Goal: Task Accomplishment & Management: Manage account settings

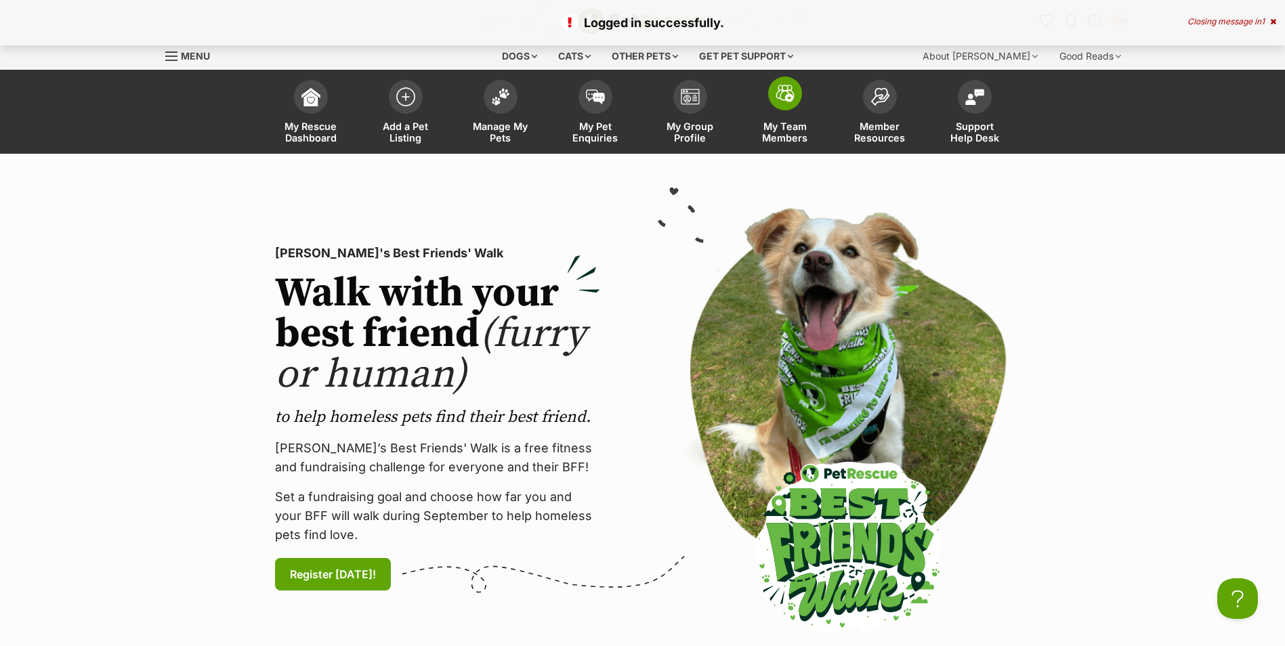
click at [761, 133] on span "My Team Members" at bounding box center [785, 132] width 61 height 23
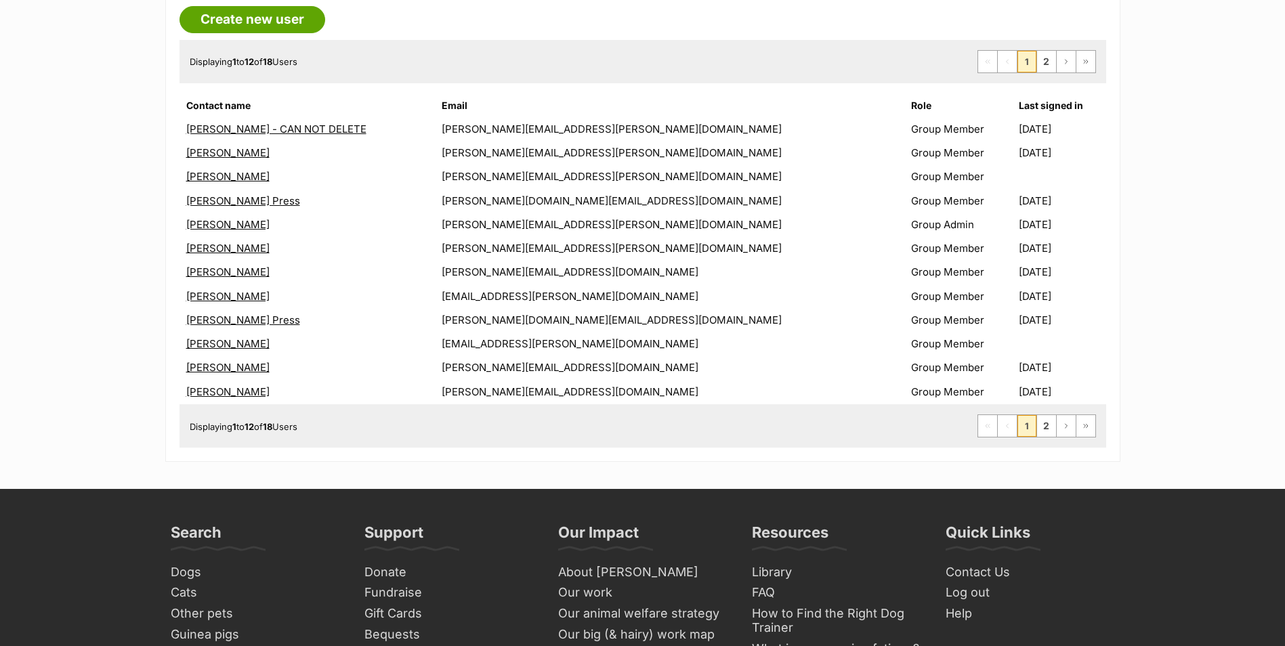
scroll to position [407, 0]
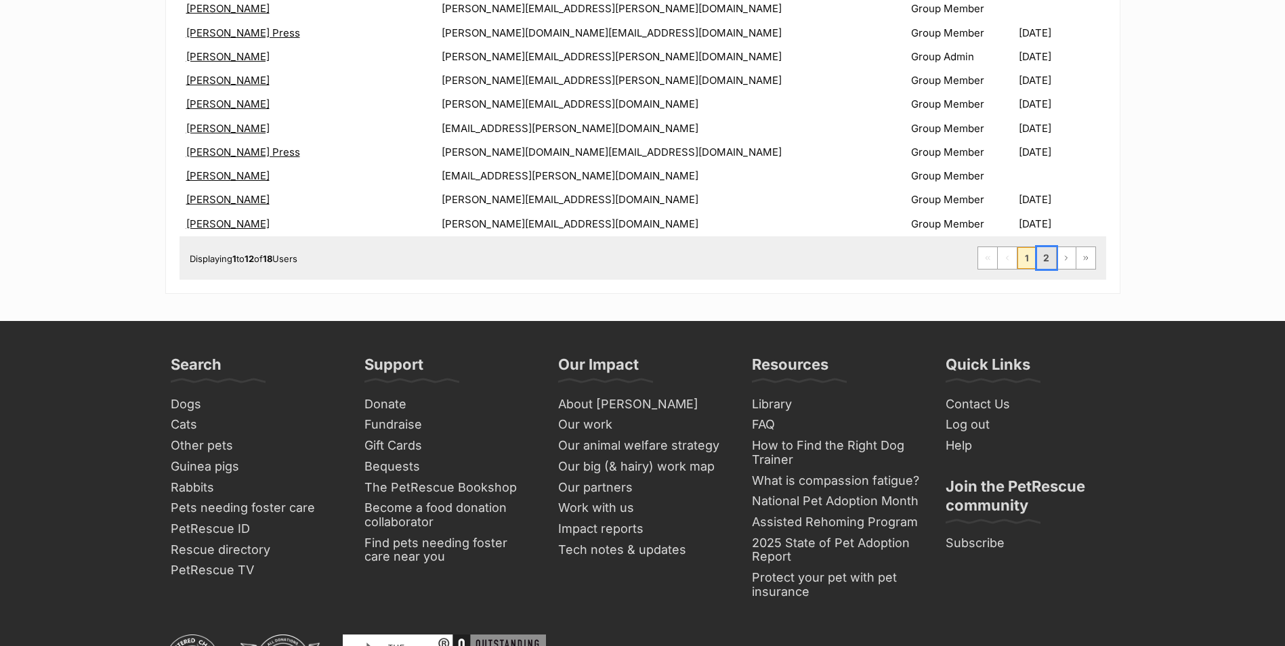
click at [1048, 262] on link "2" at bounding box center [1046, 258] width 19 height 22
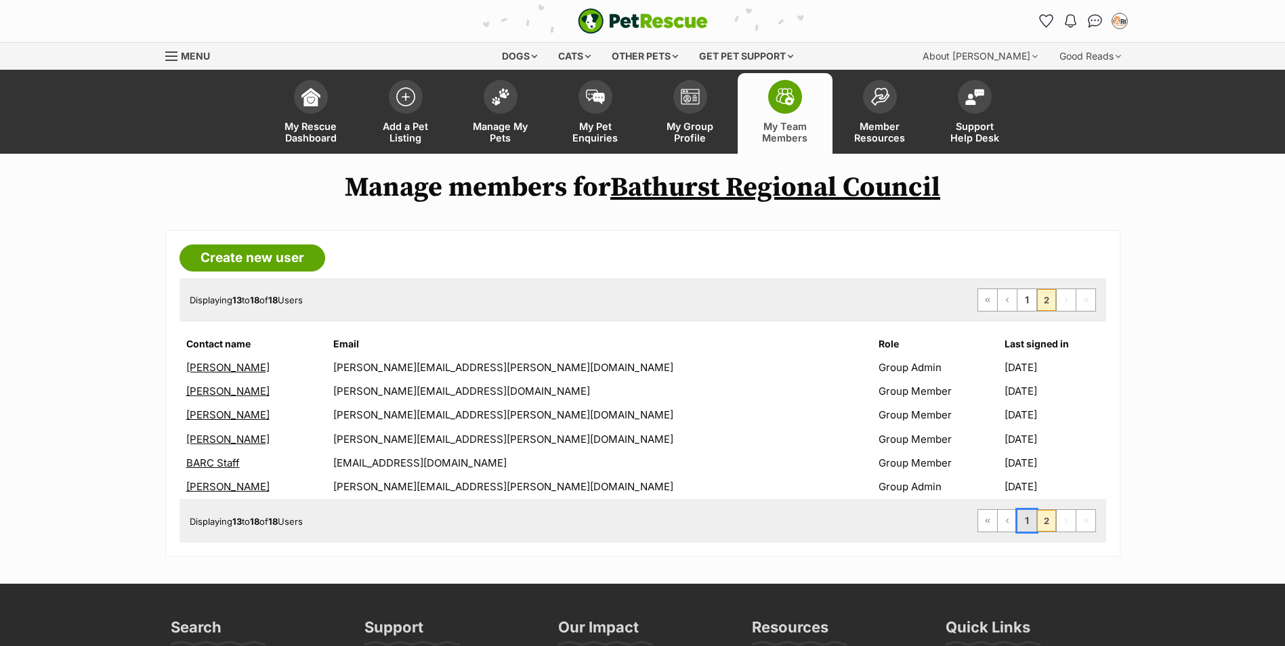
click at [1027, 518] on link "1" at bounding box center [1027, 521] width 19 height 22
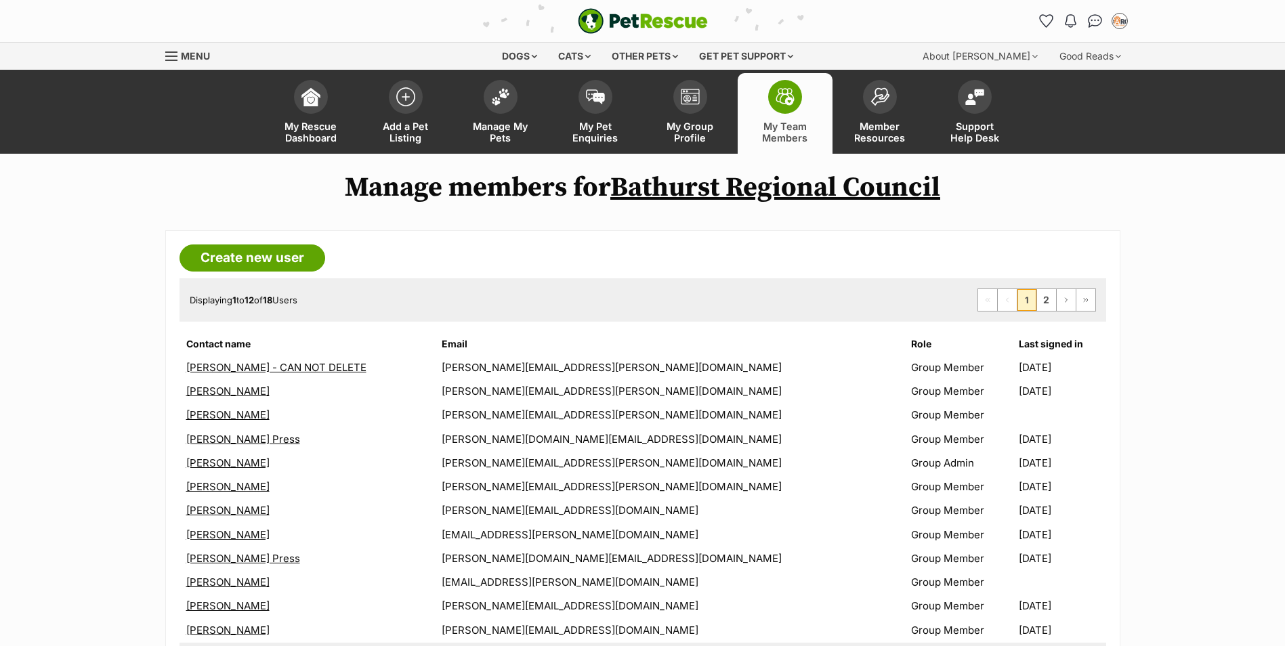
scroll to position [271, 0]
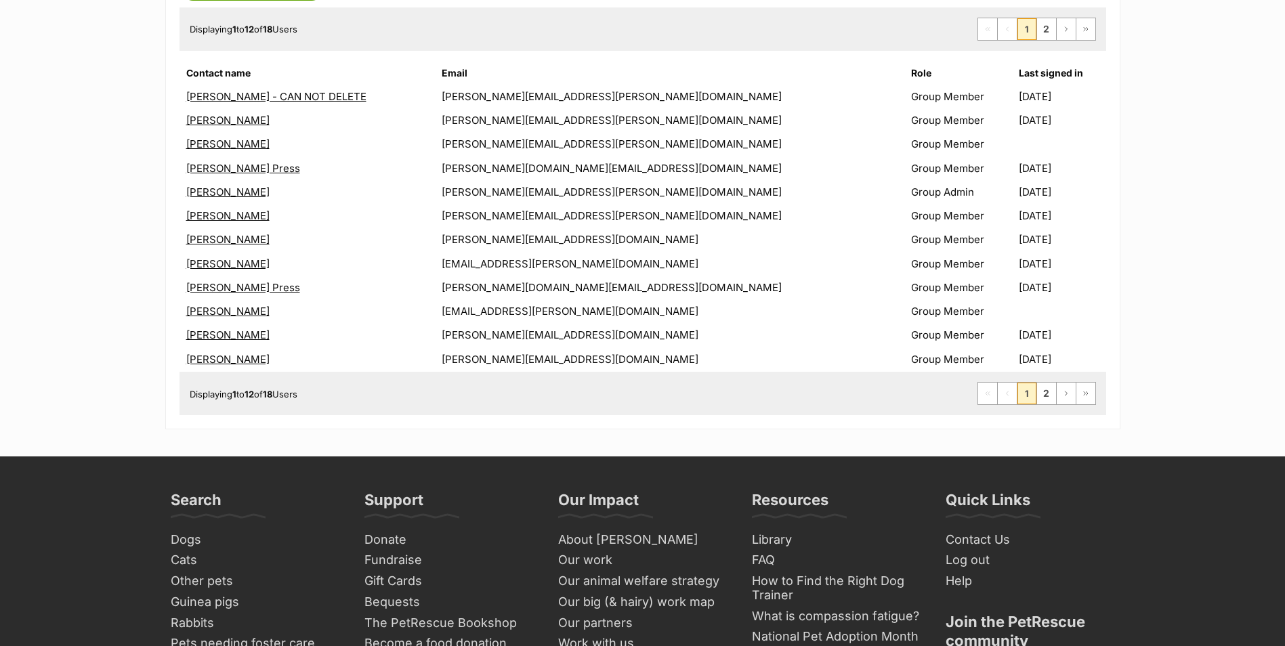
click at [217, 240] on link "Kate English" at bounding box center [227, 239] width 83 height 13
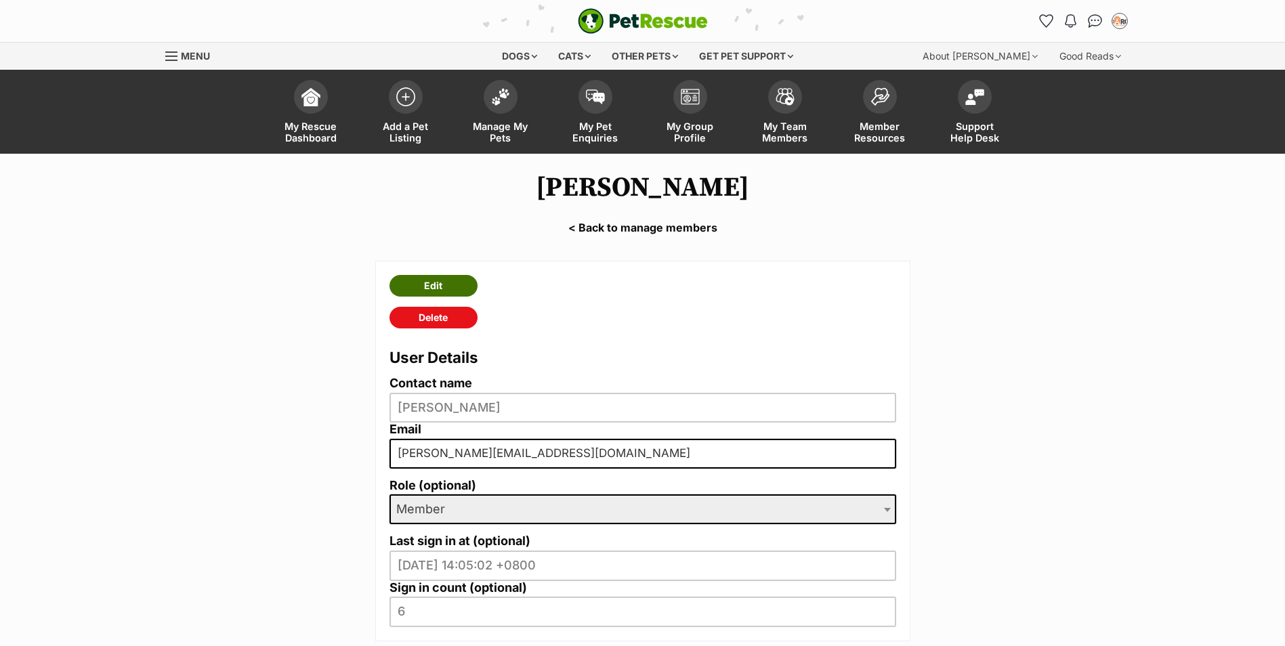
click at [453, 284] on link "Edit" at bounding box center [434, 286] width 88 height 22
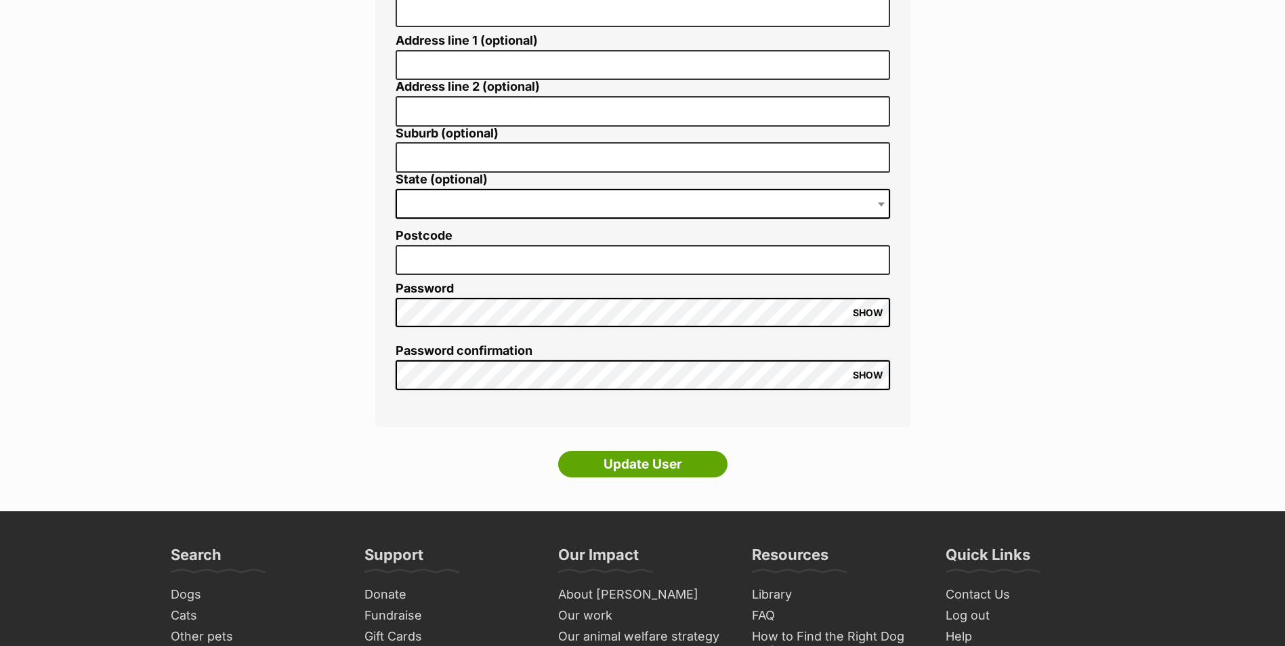
scroll to position [203, 0]
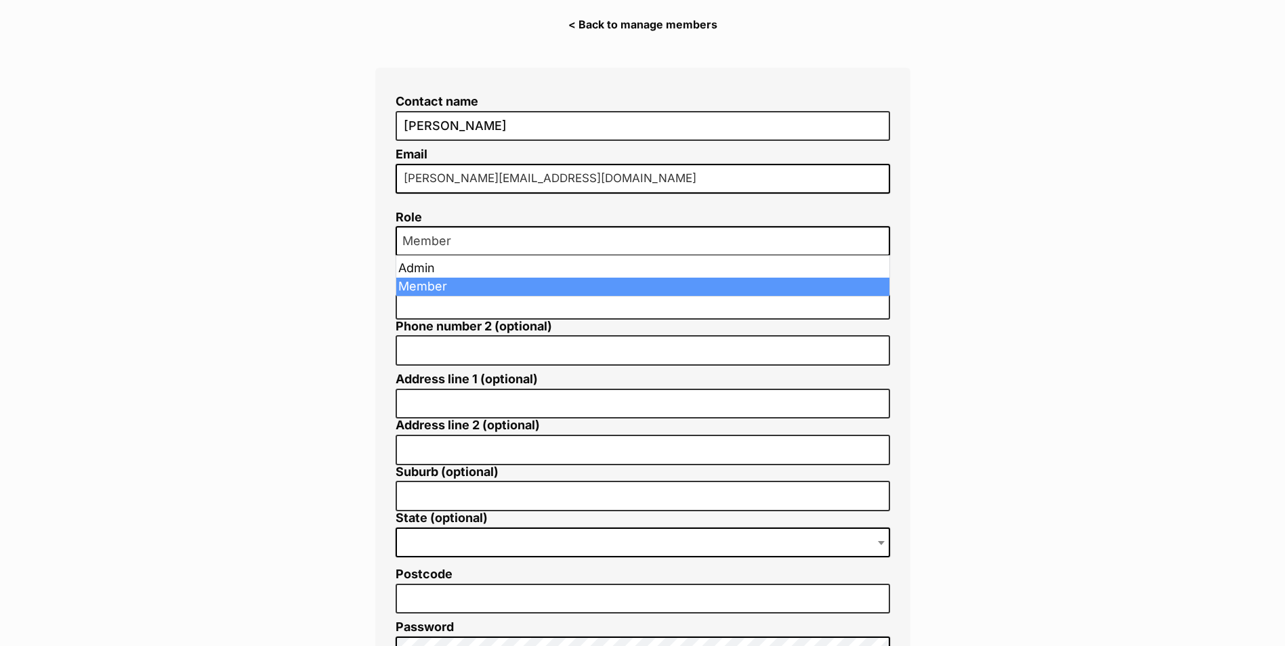
click at [881, 234] on span at bounding box center [883, 241] width 14 height 30
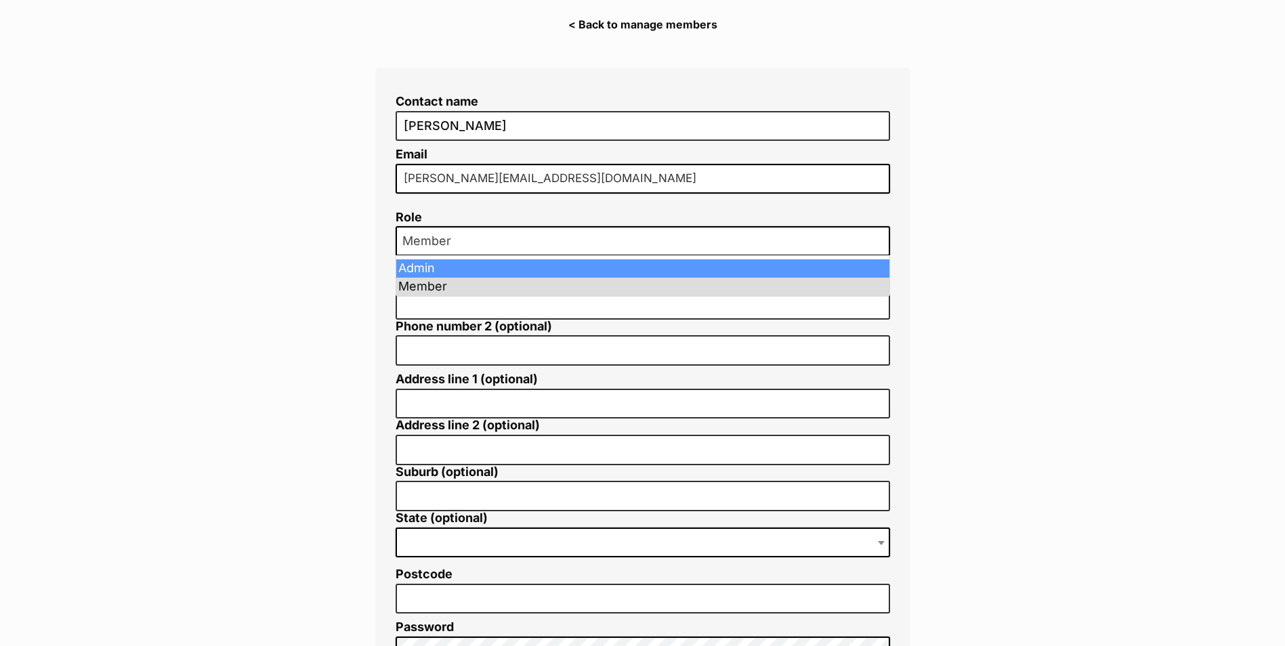
select select "2"
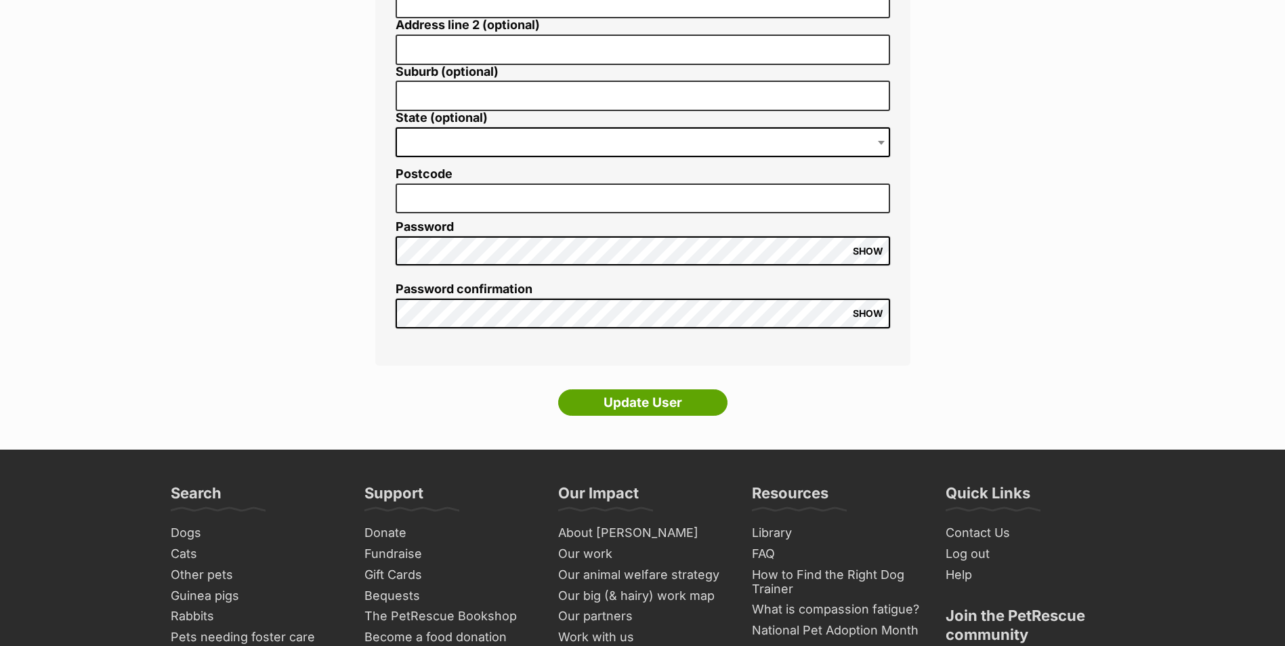
scroll to position [678, 0]
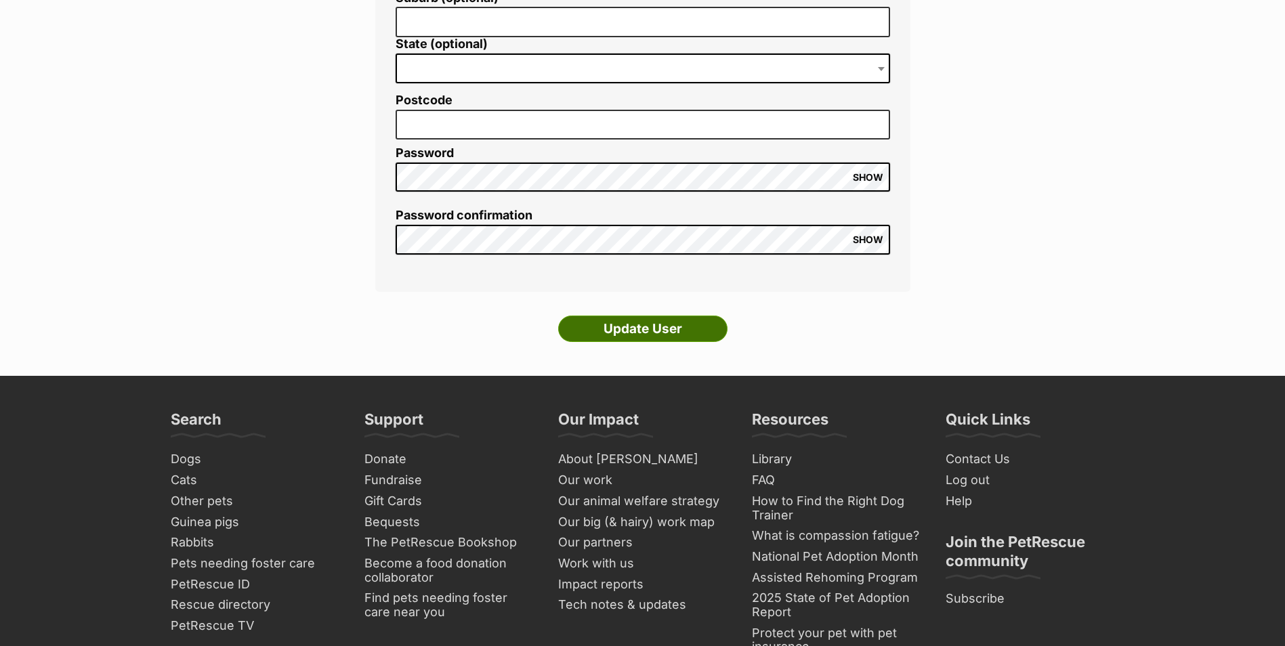
click at [623, 329] on input "Update User" at bounding box center [642, 329] width 169 height 27
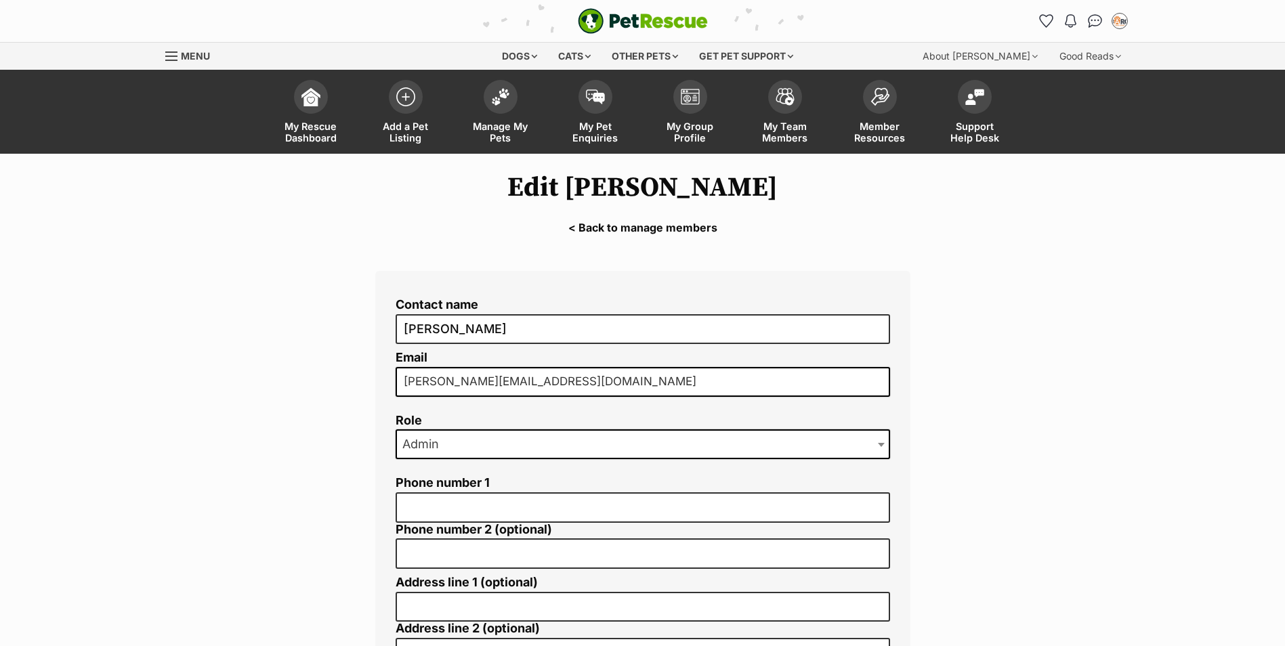
click at [674, 223] on link "< Back to manage members" at bounding box center [642, 228] width 1285 height 12
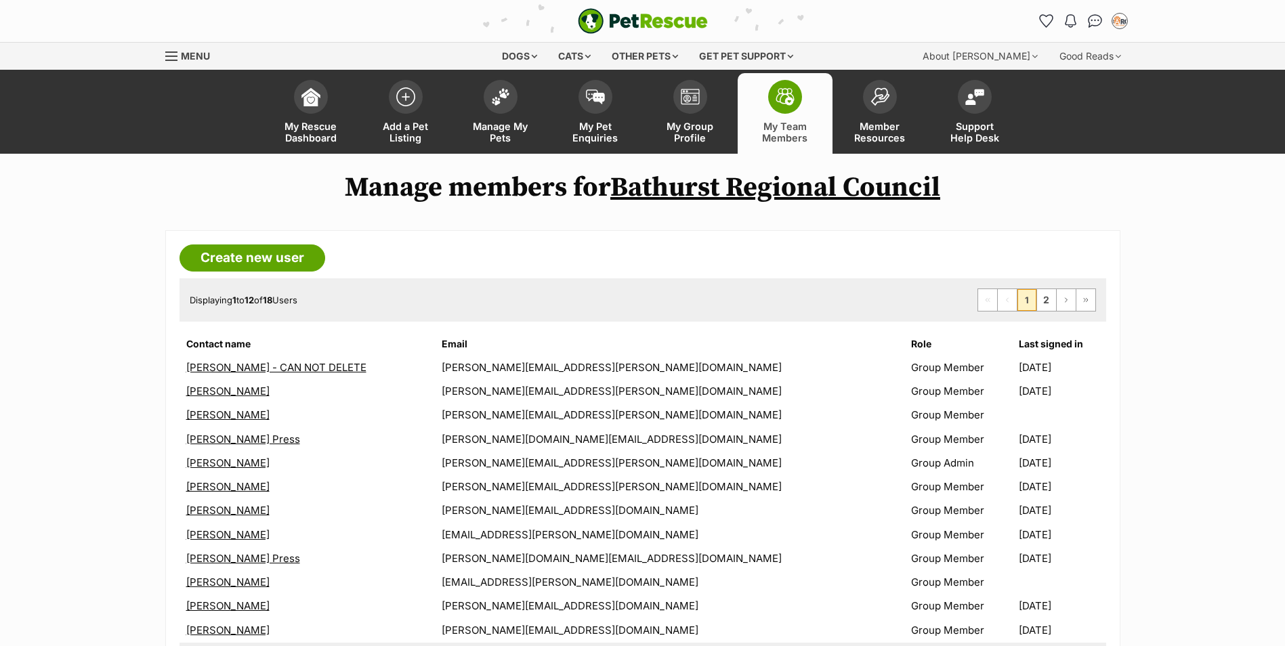
click at [251, 486] on link "[PERSON_NAME]" at bounding box center [227, 486] width 83 height 13
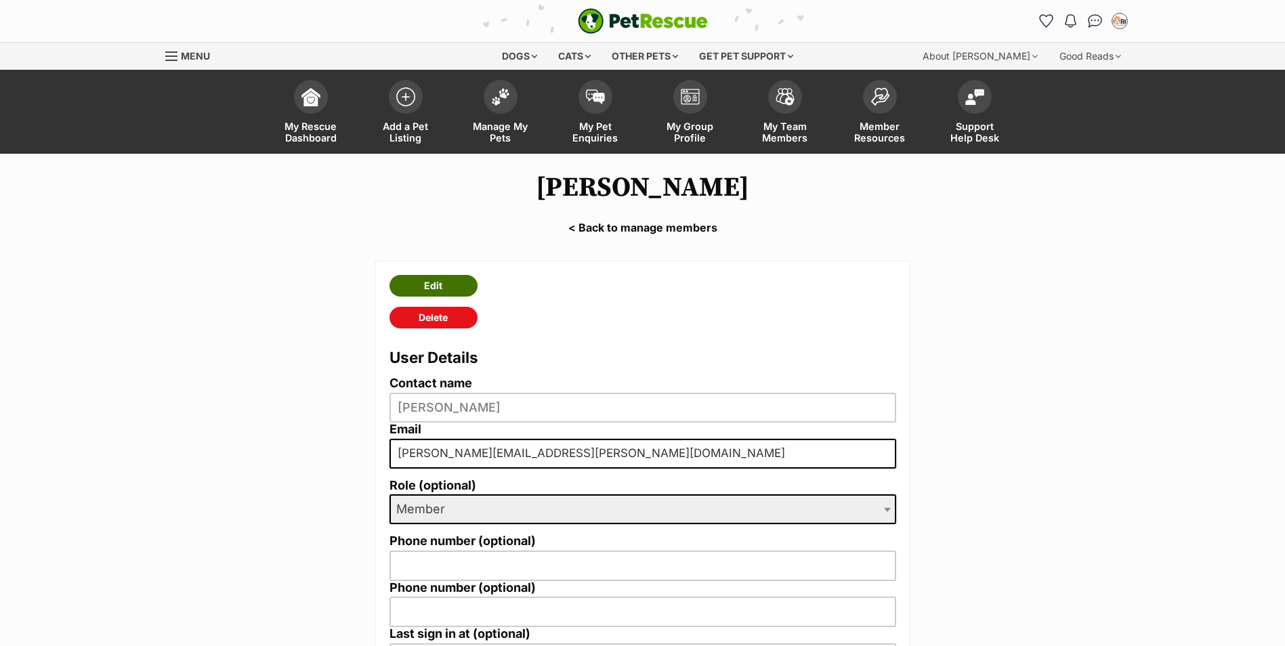
click at [463, 283] on link "Edit" at bounding box center [434, 286] width 88 height 22
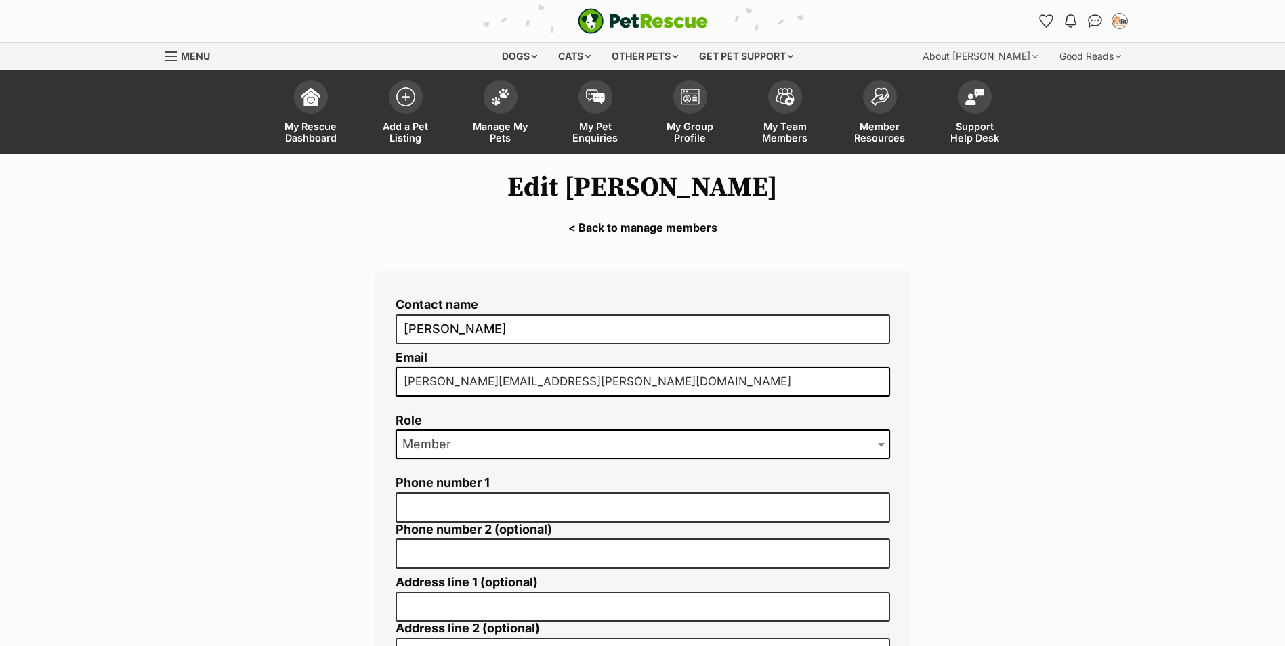
click at [739, 457] on span "Member" at bounding box center [643, 445] width 495 height 30
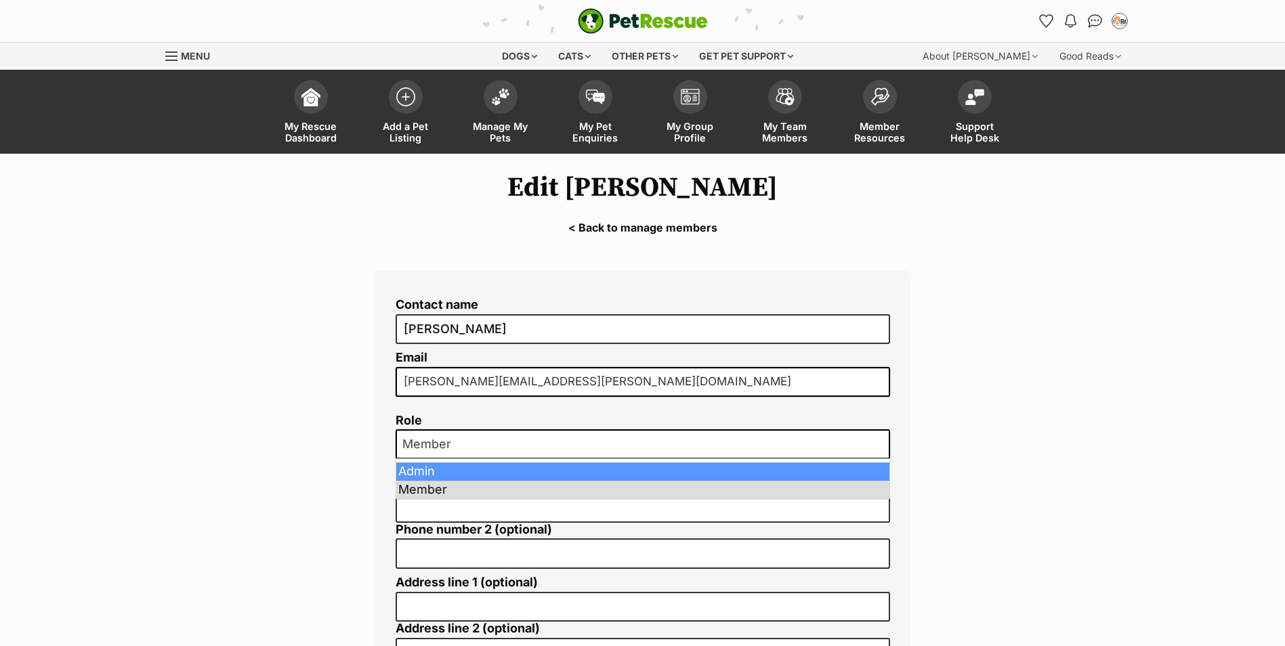
select select "2"
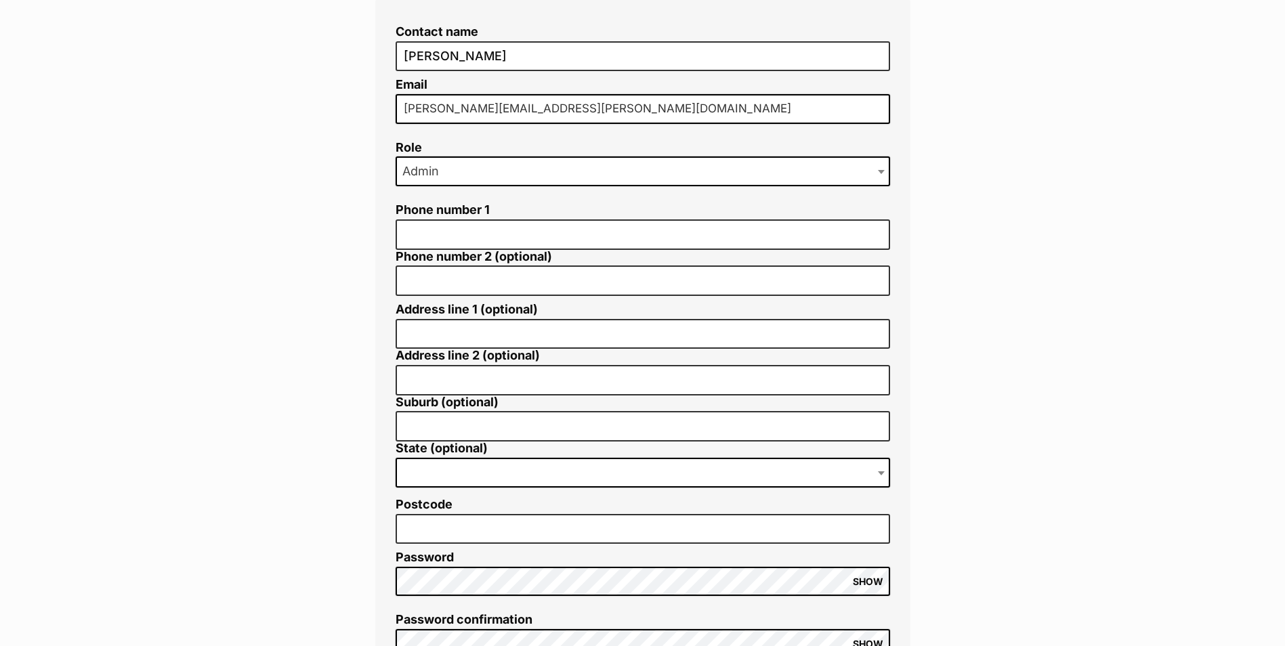
scroll to position [474, 0]
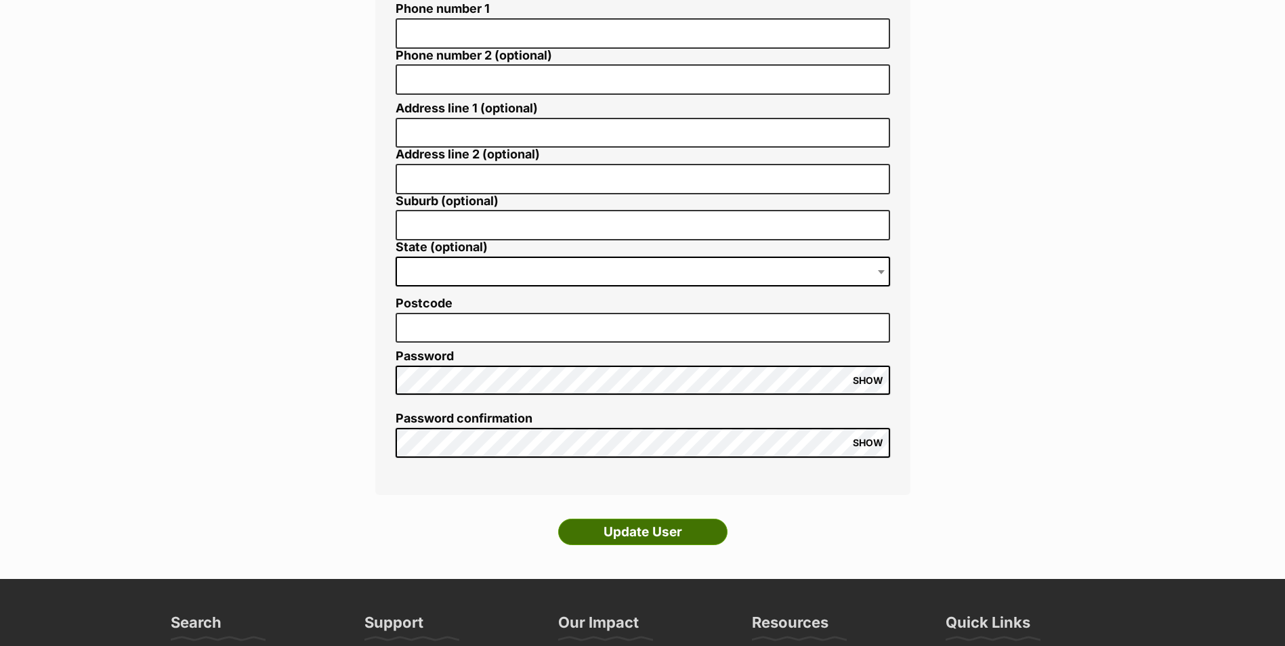
click at [650, 522] on input "Update User" at bounding box center [642, 532] width 169 height 27
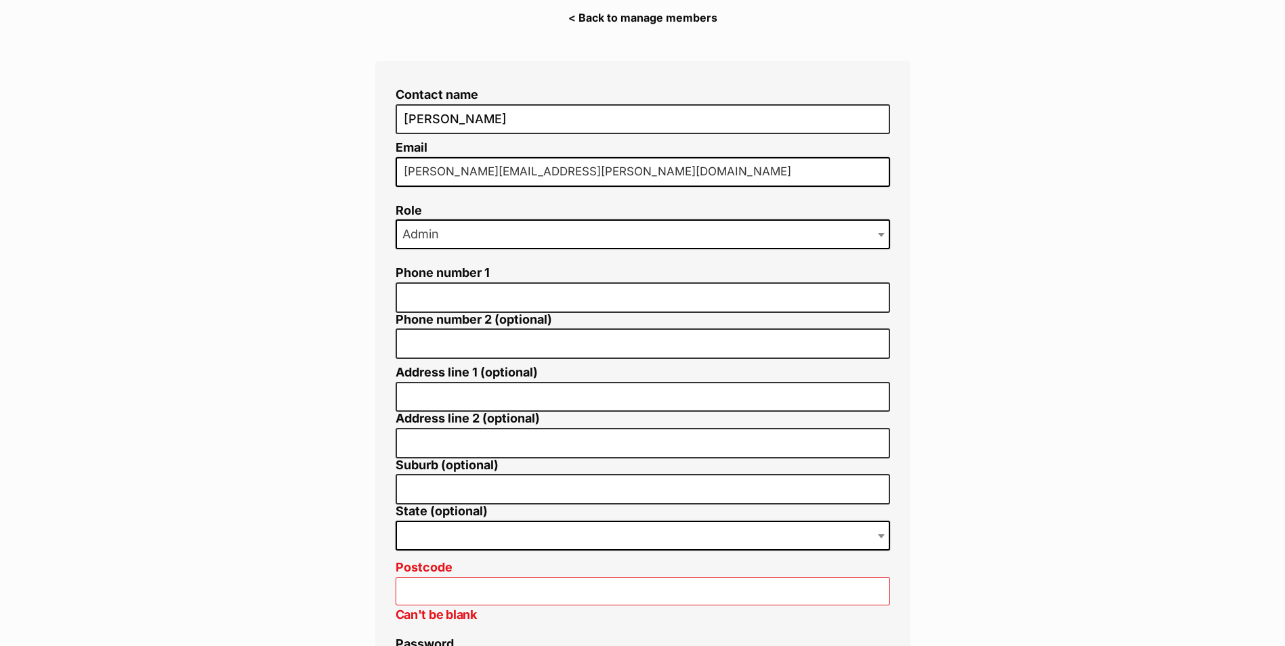
scroll to position [407, 0]
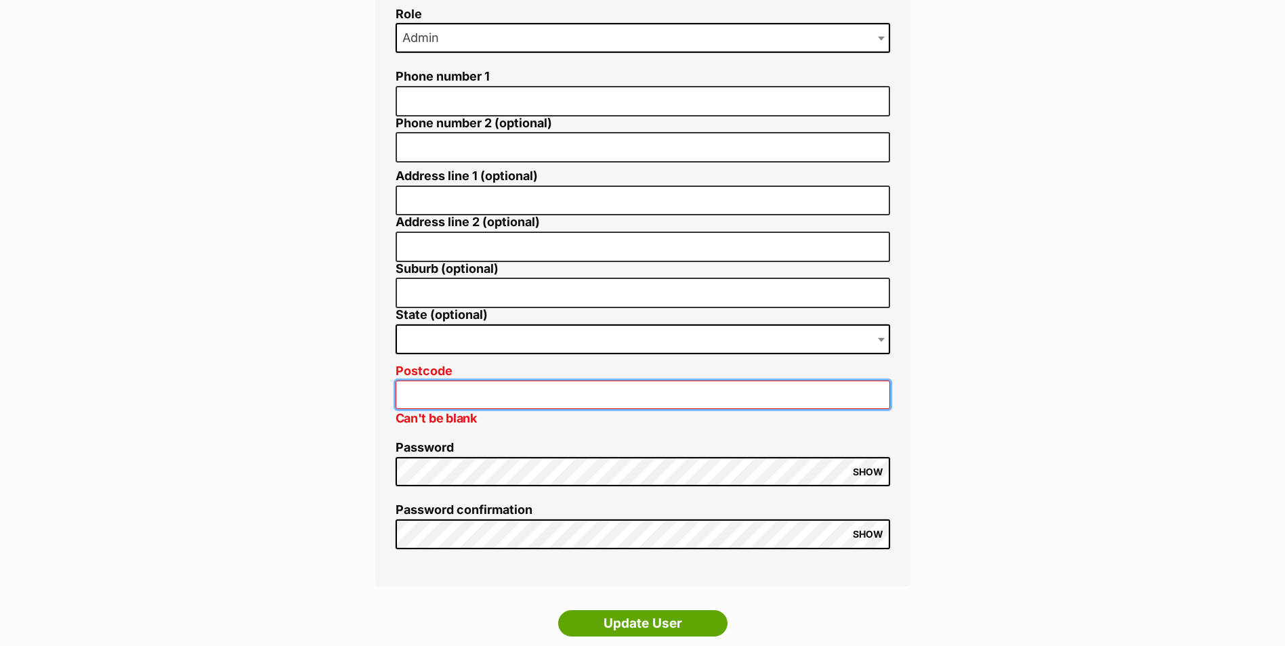
click at [830, 396] on input "Postcode" at bounding box center [643, 395] width 495 height 29
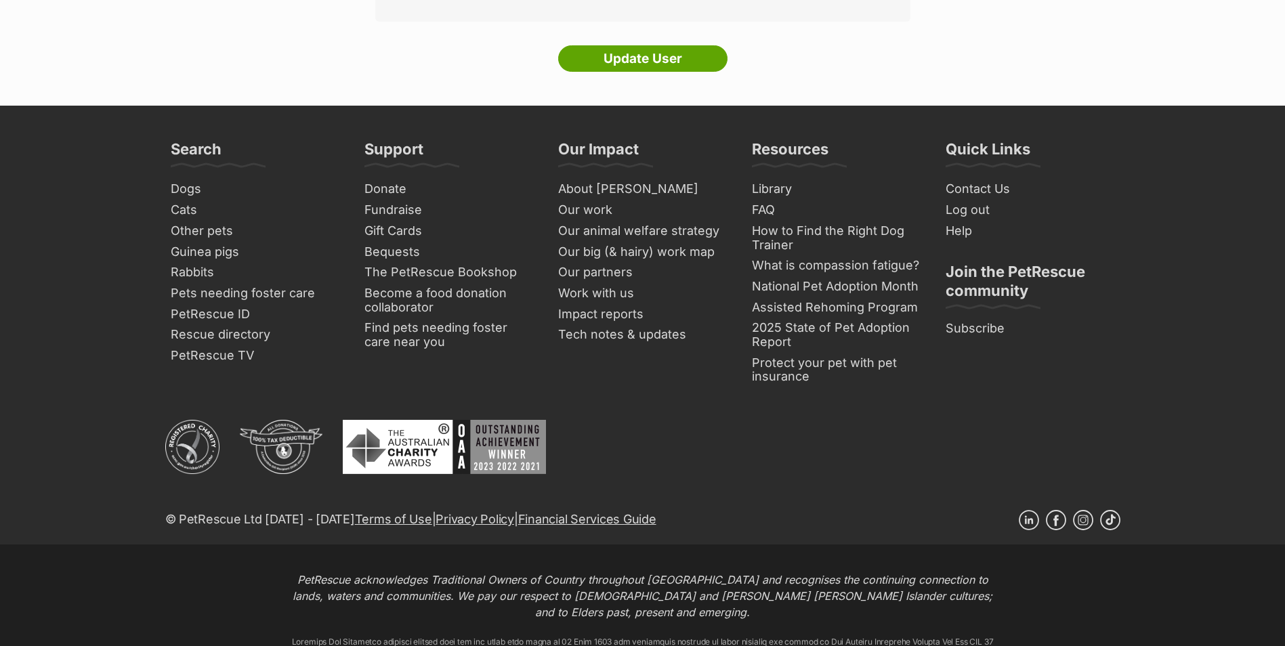
type input "2795"
click at [739, 62] on li "Update User" at bounding box center [642, 62] width 535 height 34
drag, startPoint x: 715, startPoint y: 60, endPoint x: 901, endPoint y: 64, distance: 186.4
click at [738, 60] on li "Update User" at bounding box center [642, 62] width 535 height 34
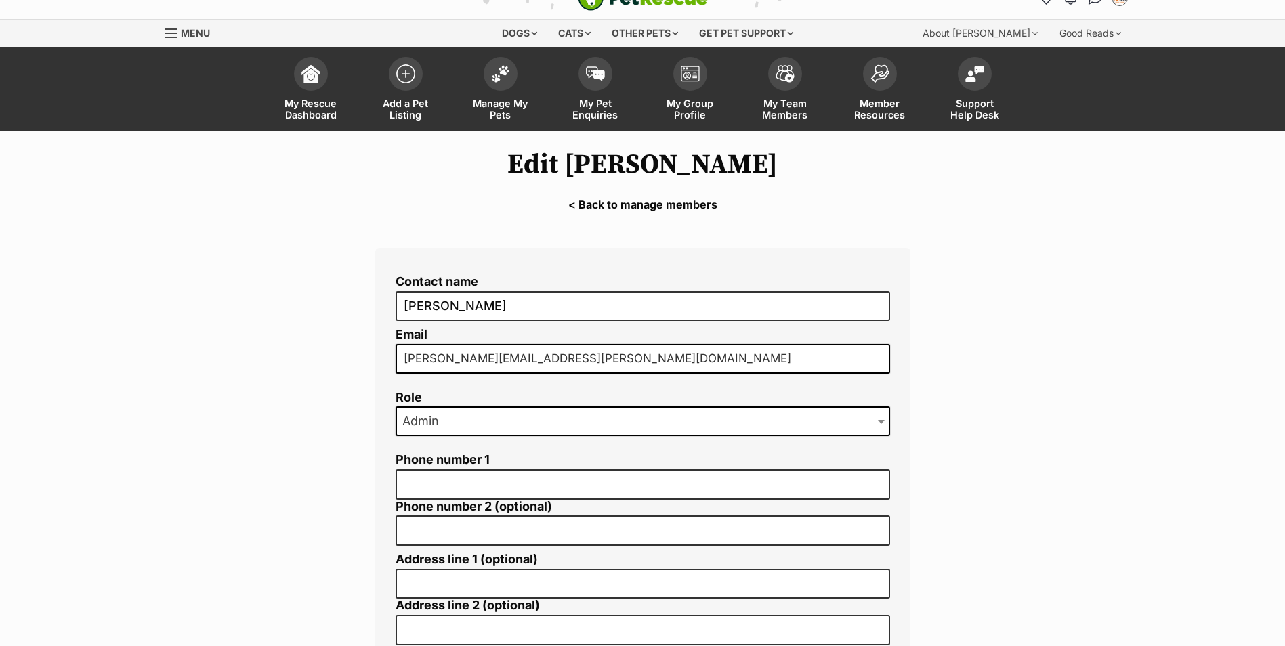
scroll to position [294, 0]
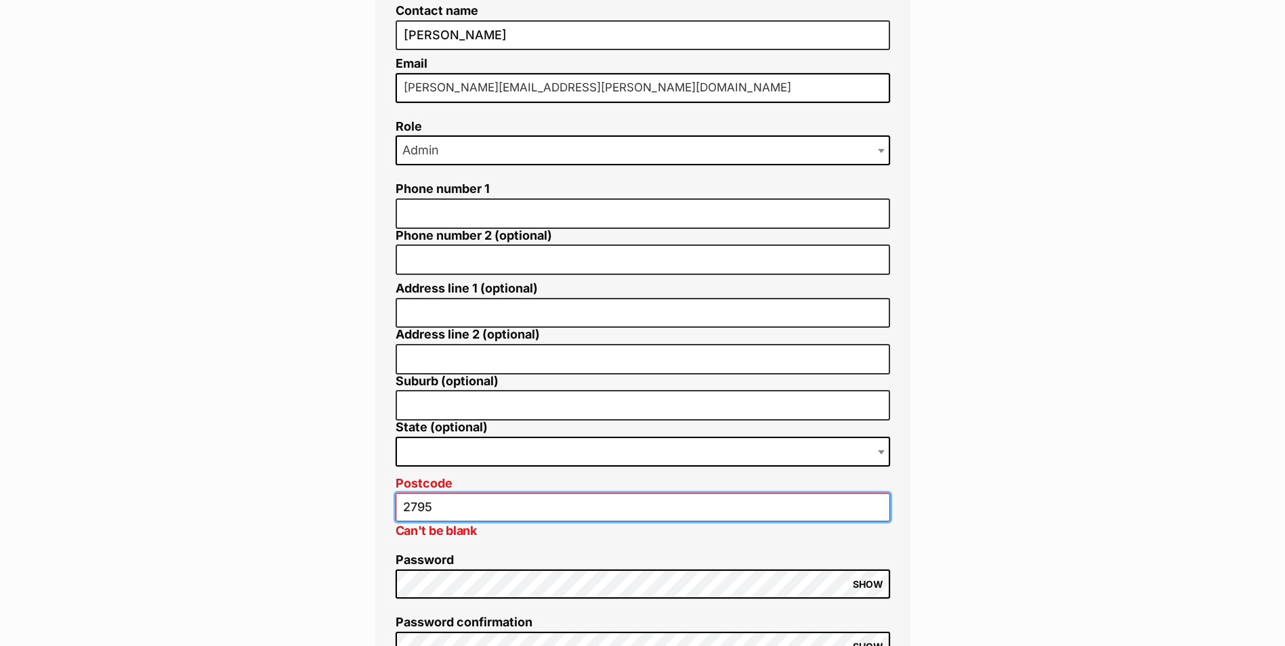
click at [466, 498] on input "2795" at bounding box center [643, 507] width 495 height 29
click at [608, 500] on input "2795" at bounding box center [643, 507] width 495 height 29
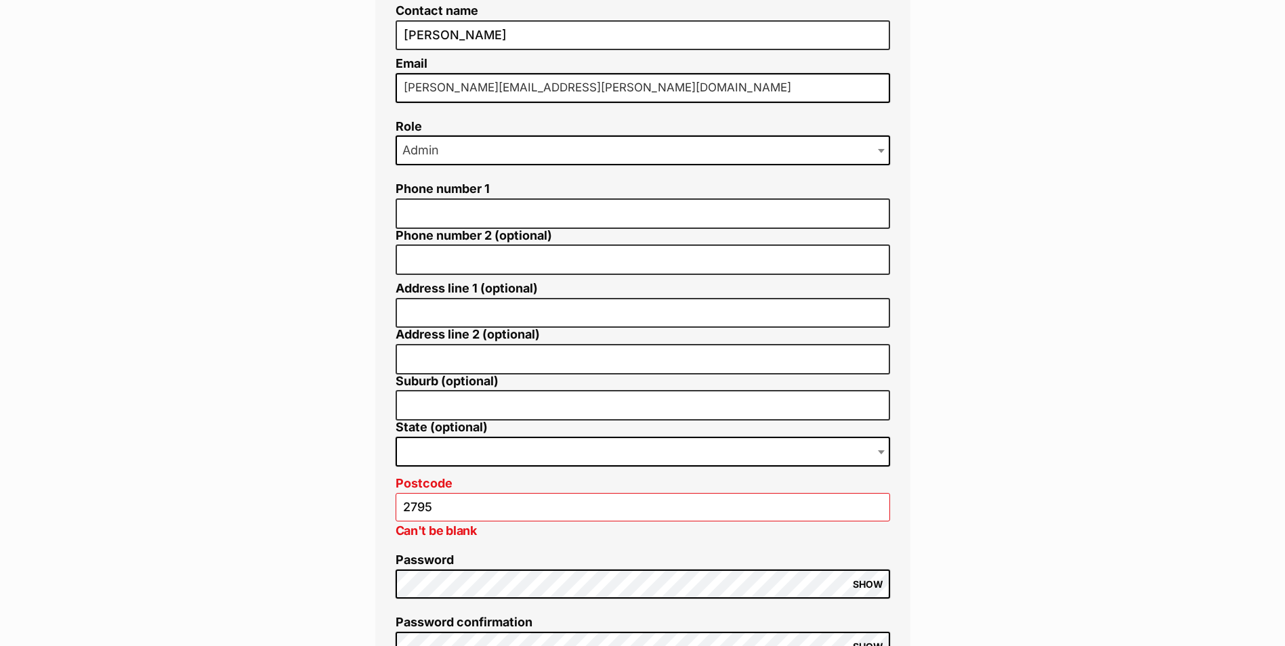
click at [1047, 501] on main "Edit [PERSON_NAME] < Back to manage members Contact name [PERSON_NAME] Email [P…" at bounding box center [642, 321] width 1285 height 923
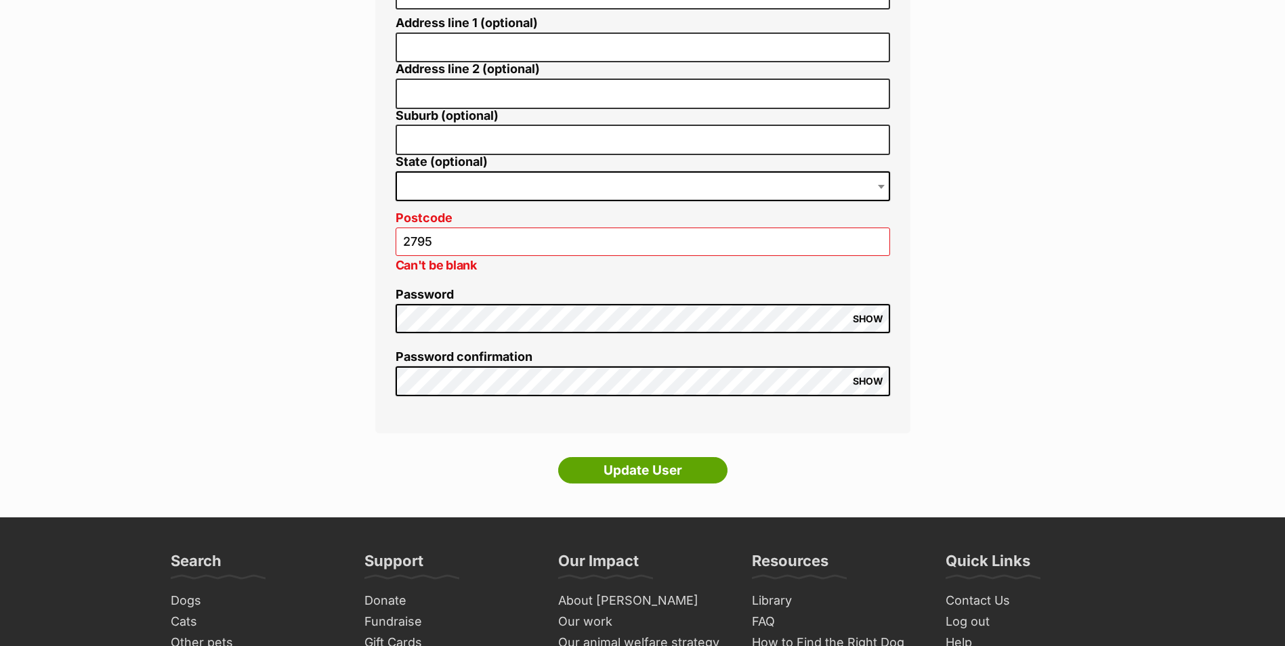
scroll to position [565, 0]
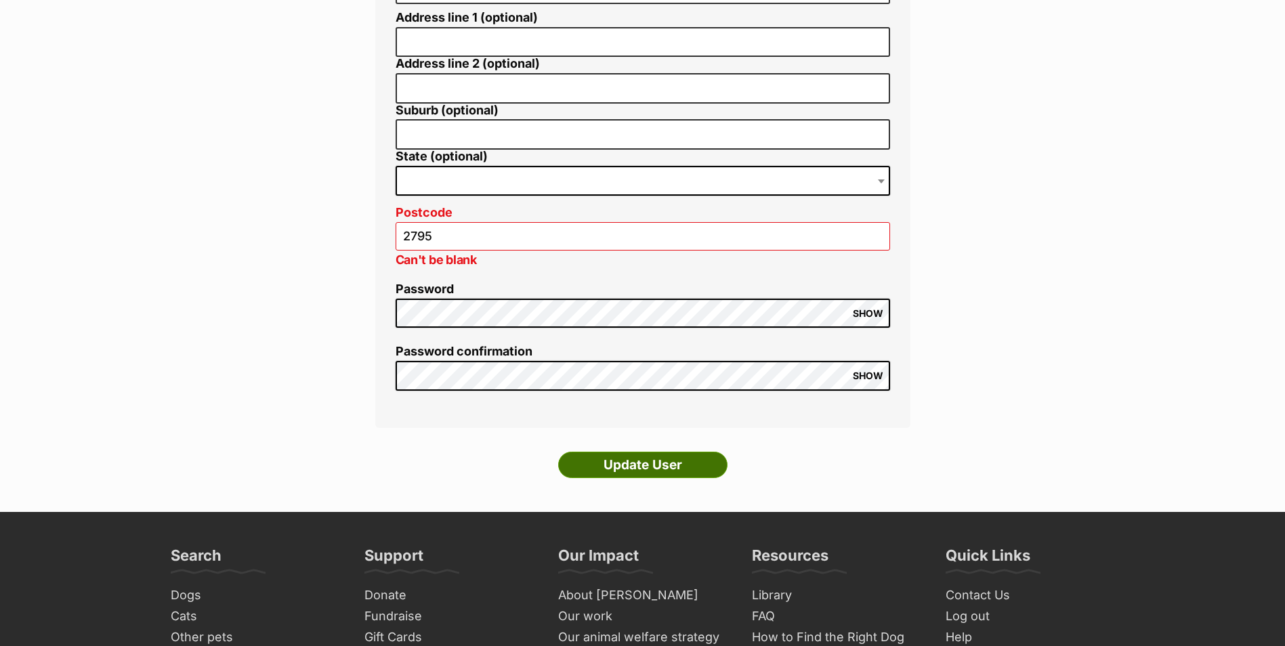
click at [631, 464] on input "Update User" at bounding box center [642, 465] width 169 height 27
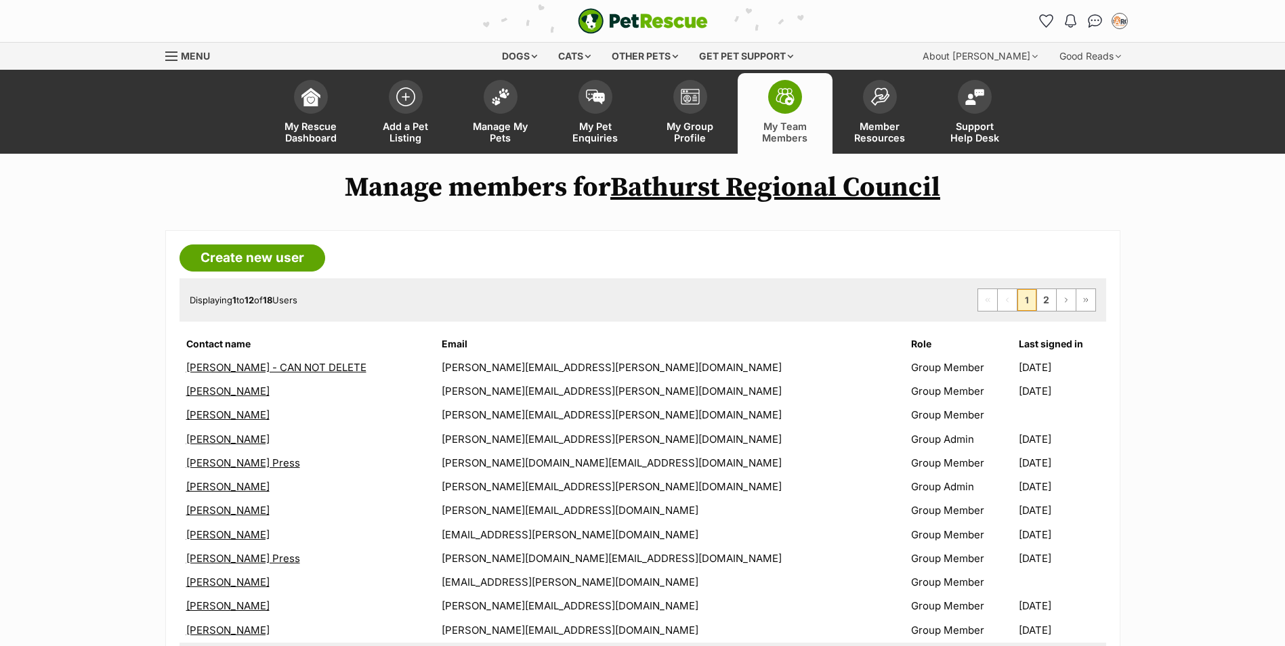
click at [203, 511] on link "[PERSON_NAME]" at bounding box center [227, 510] width 83 height 13
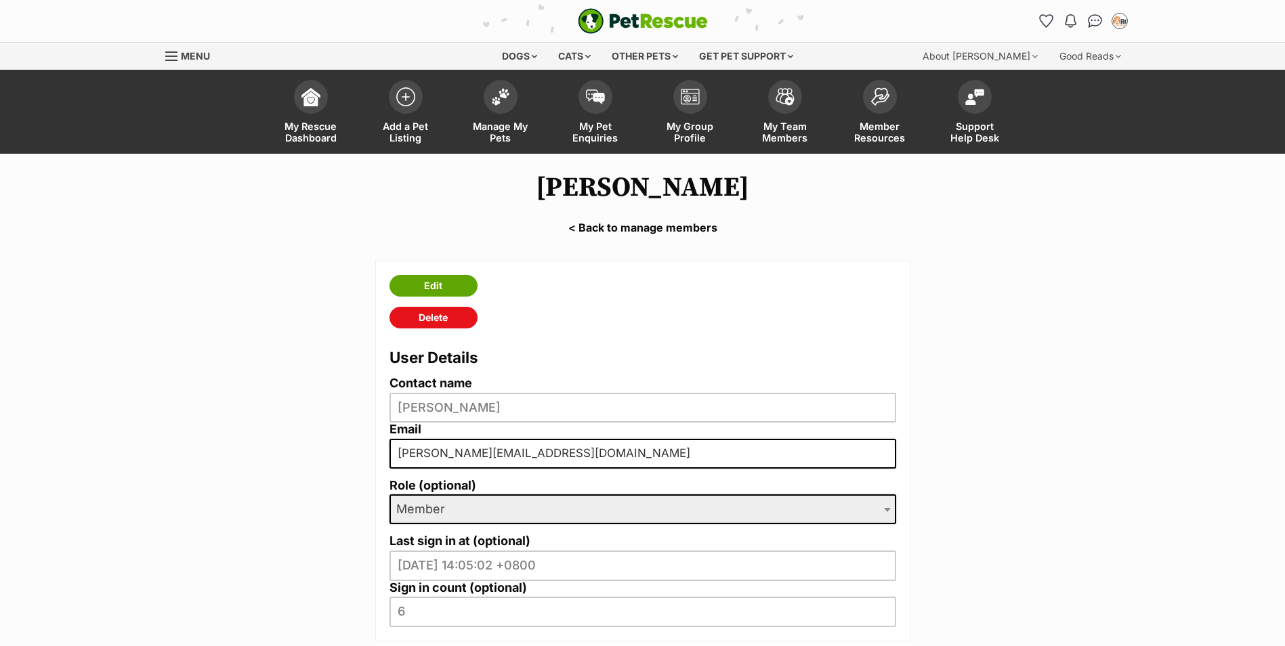
click at [876, 507] on span "Member" at bounding box center [643, 510] width 507 height 30
click at [891, 510] on span at bounding box center [889, 510] width 14 height 30
click at [451, 285] on link "Edit" at bounding box center [434, 286] width 88 height 22
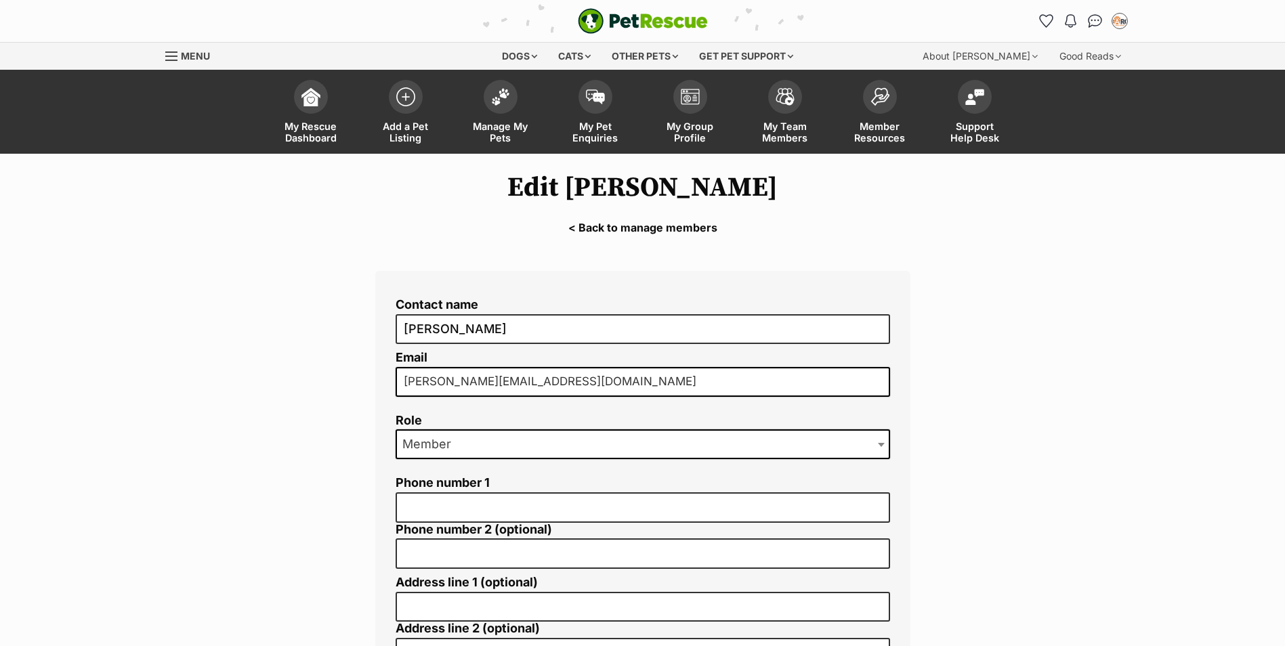
click at [877, 440] on span at bounding box center [883, 445] width 14 height 30
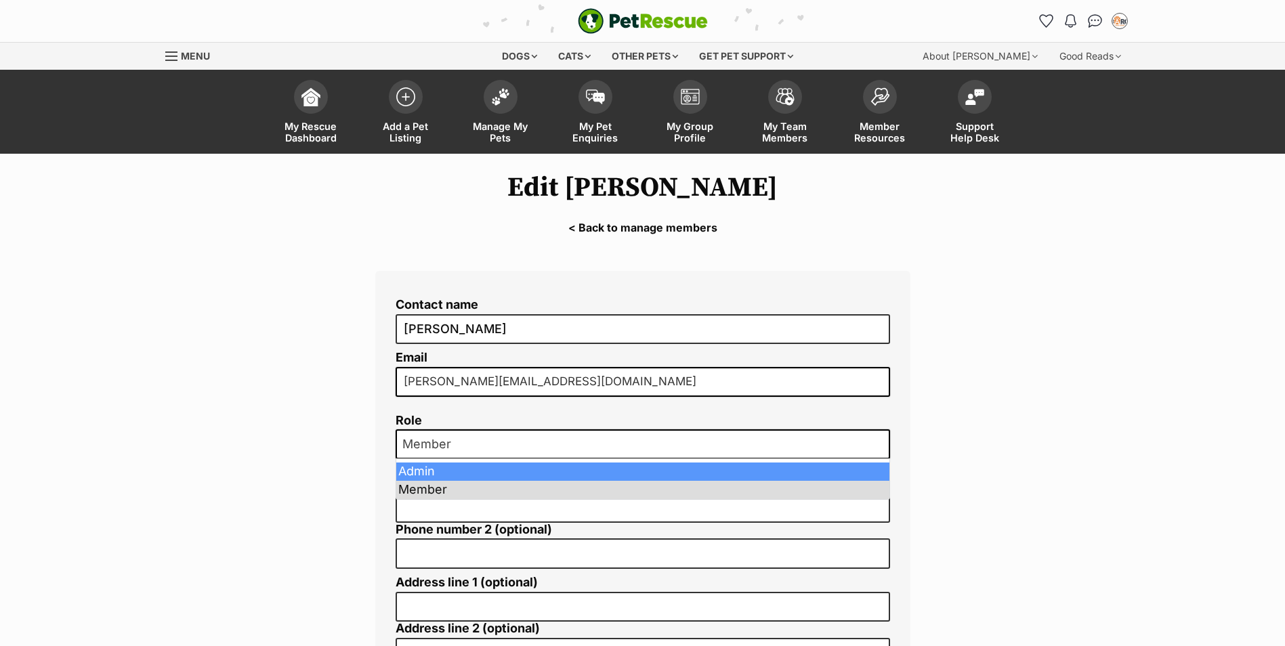
select select "2"
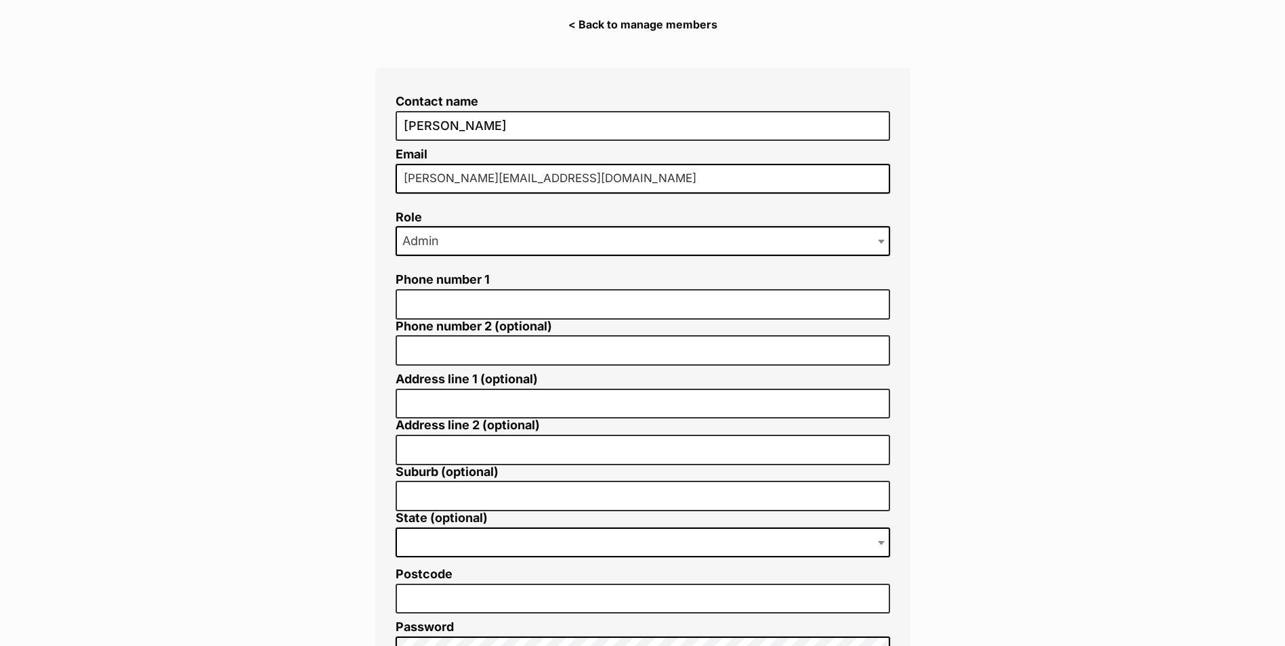
scroll to position [542, 0]
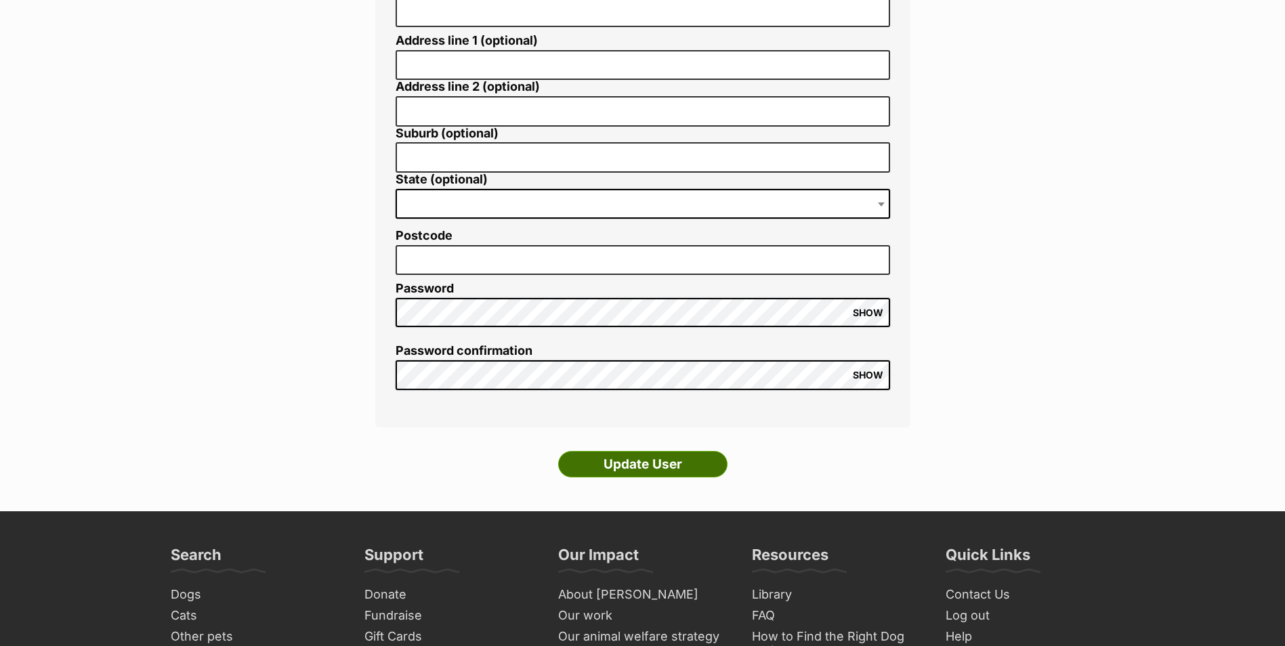
click at [635, 475] on input "Update User" at bounding box center [642, 464] width 169 height 27
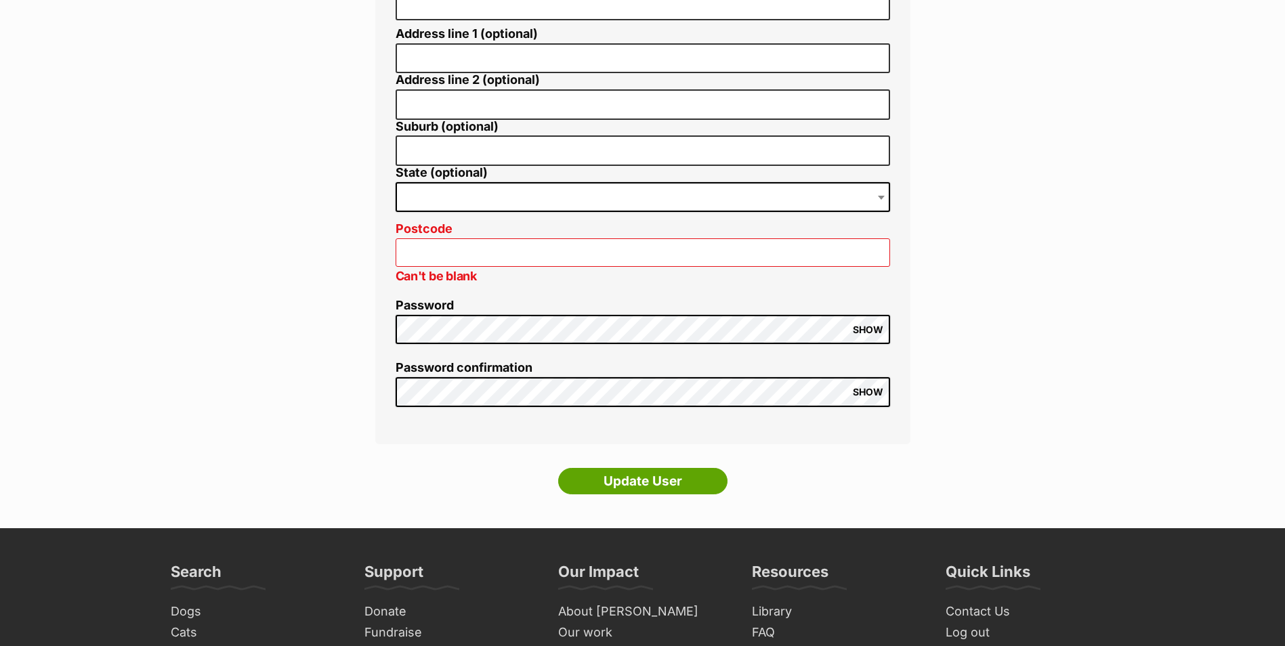
scroll to position [678, 0]
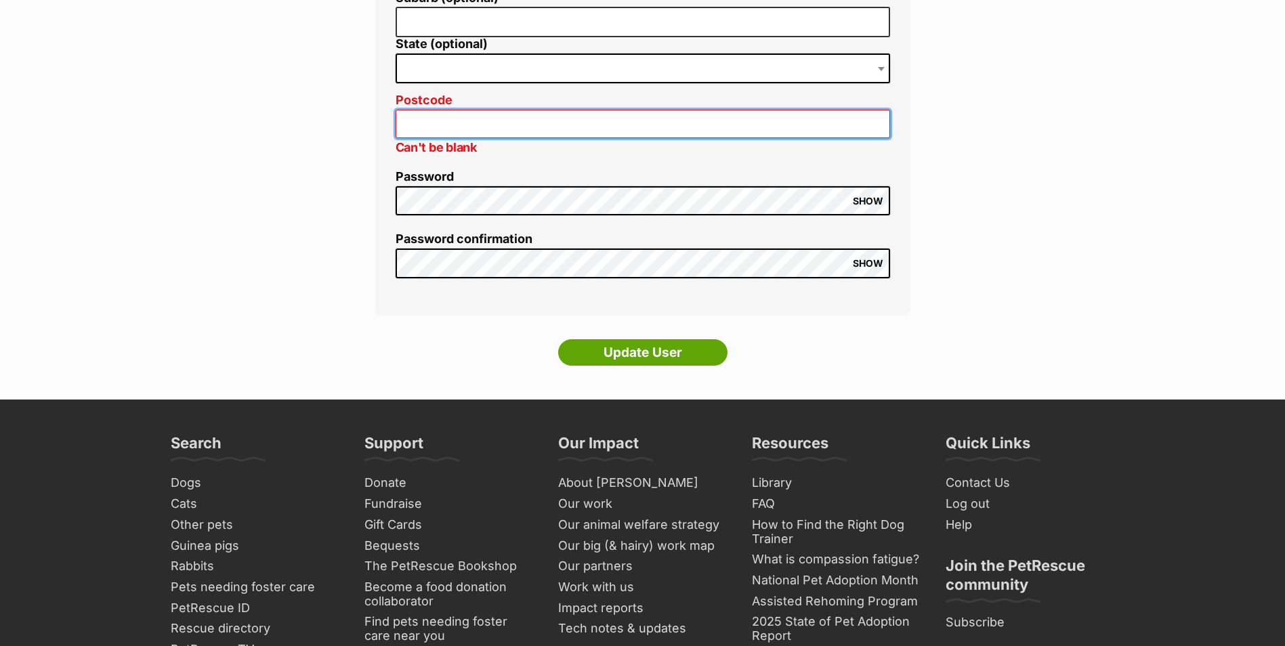
click at [497, 124] on input "Postcode" at bounding box center [643, 124] width 495 height 29
type input "2795"
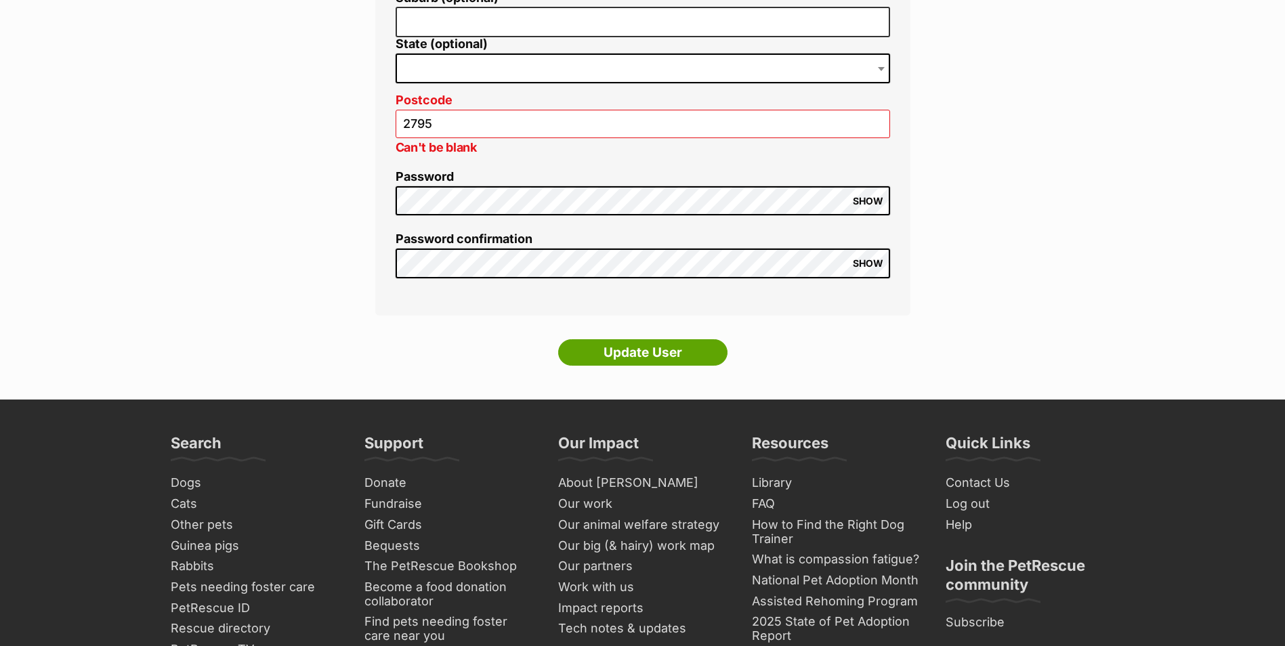
click at [664, 349] on input "Update User" at bounding box center [642, 352] width 169 height 27
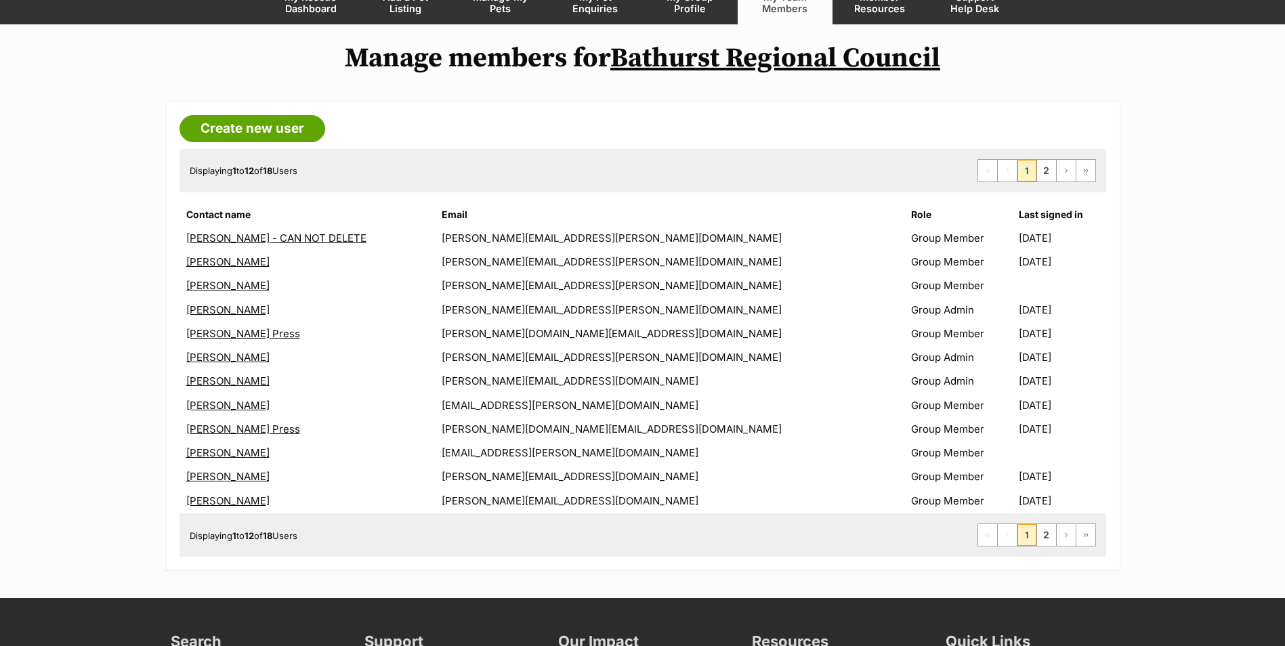
scroll to position [271, 0]
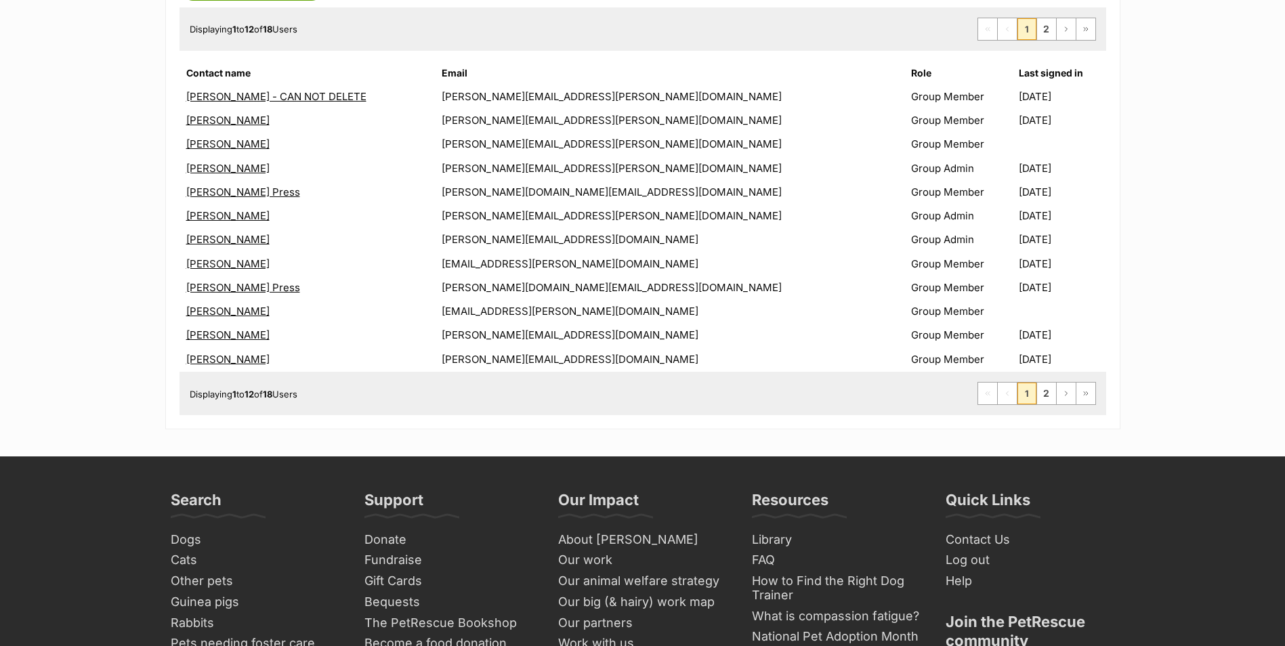
click at [224, 308] on link "[PERSON_NAME]" at bounding box center [227, 311] width 83 height 13
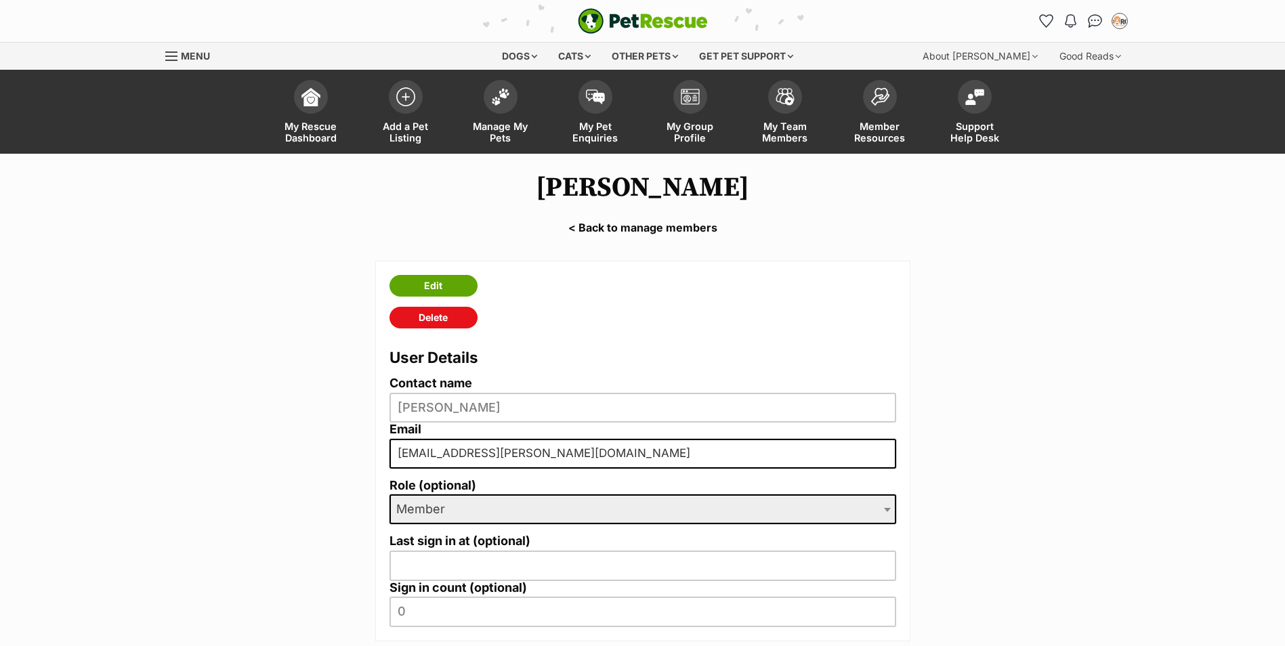
click at [440, 274] on div "Edit Delete User Details Contact name Felicity Smith Email felicity.smith@bathu…" at bounding box center [642, 451] width 535 height 381
click at [451, 286] on link "Edit" at bounding box center [434, 286] width 88 height 22
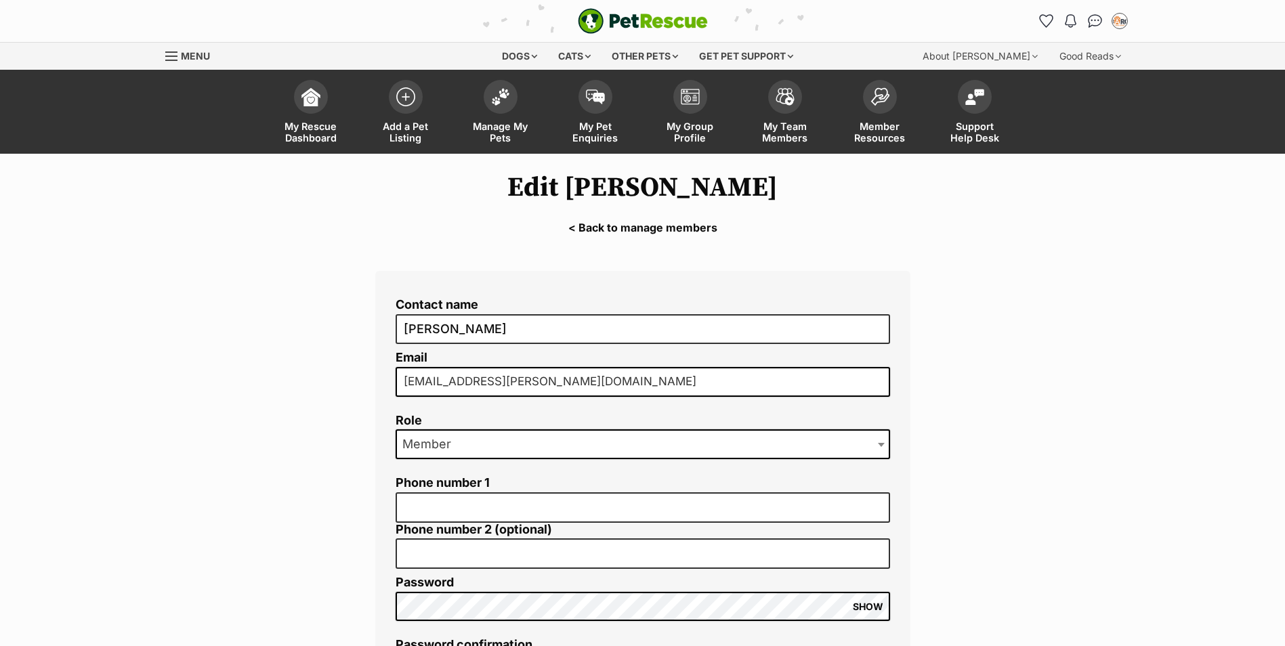
click at [504, 407] on li "Email felicity.smith@bathurst.nsw.gov.au" at bounding box center [643, 379] width 495 height 56
click at [497, 438] on span "Member" at bounding box center [643, 445] width 495 height 30
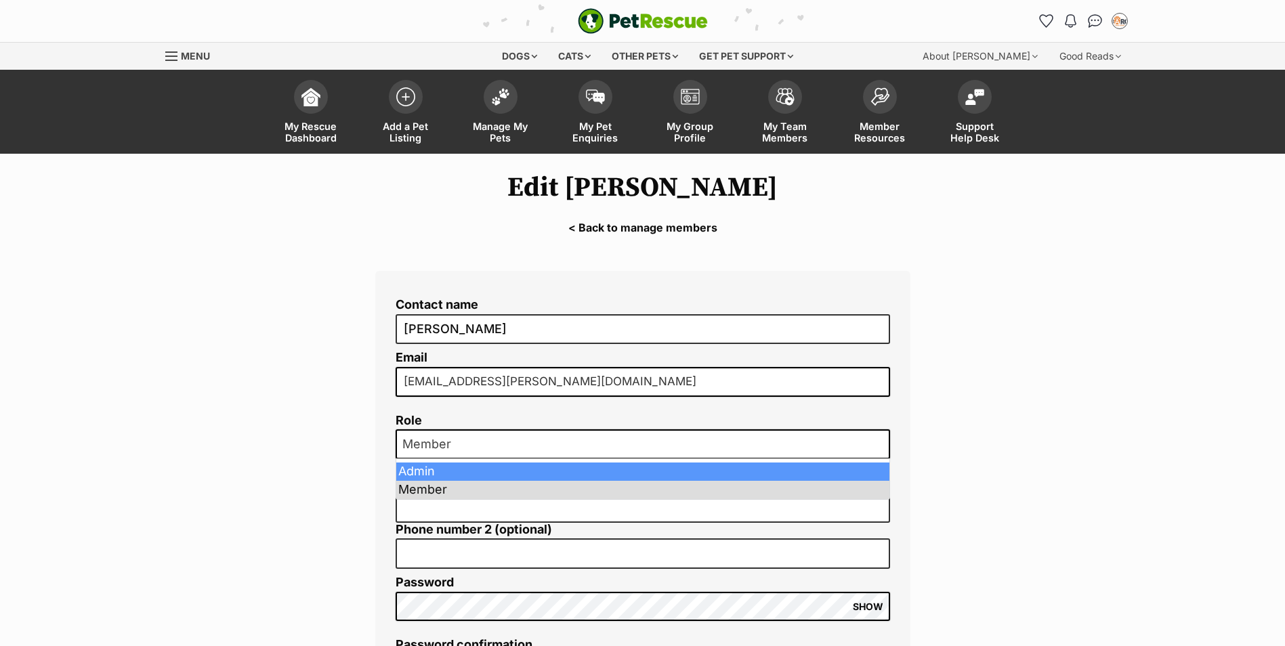
select select "2"
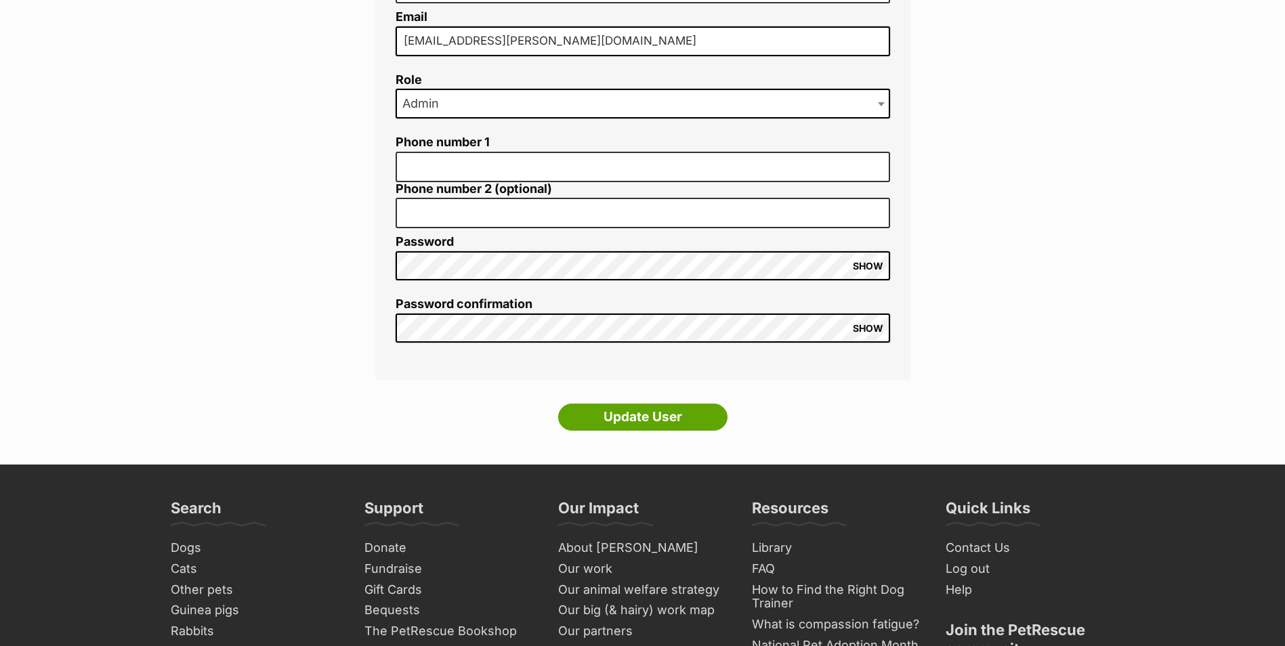
scroll to position [407, 0]
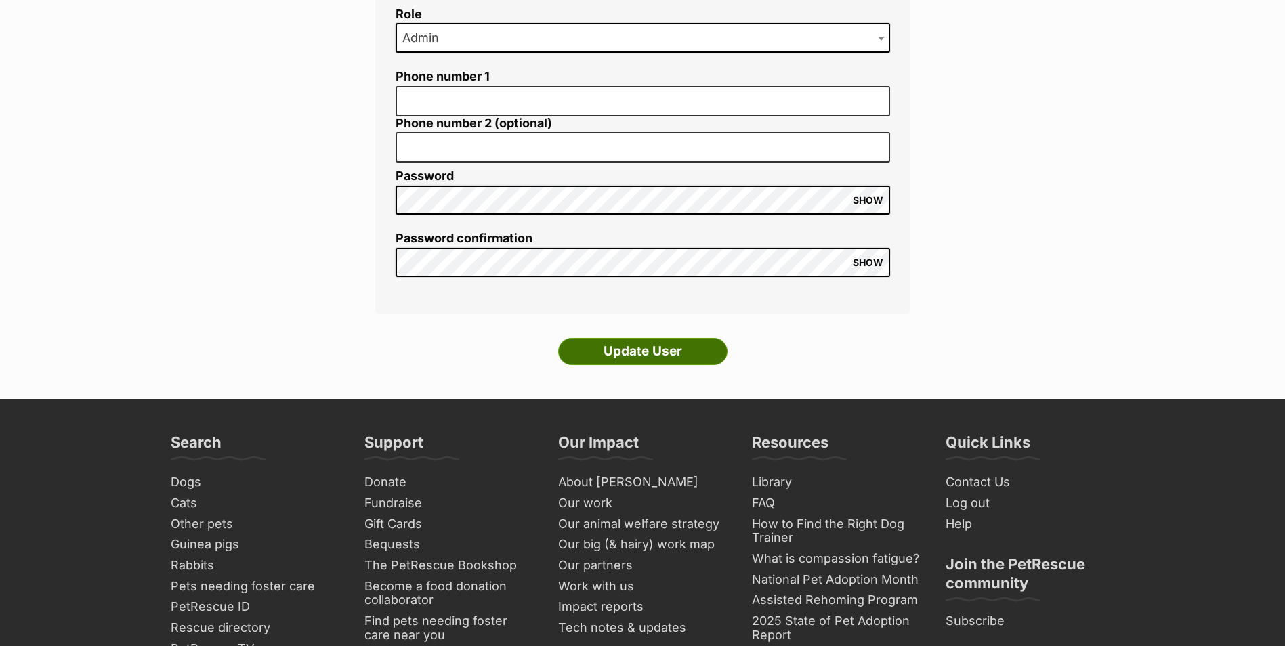
click at [626, 353] on input "Update User" at bounding box center [642, 351] width 169 height 27
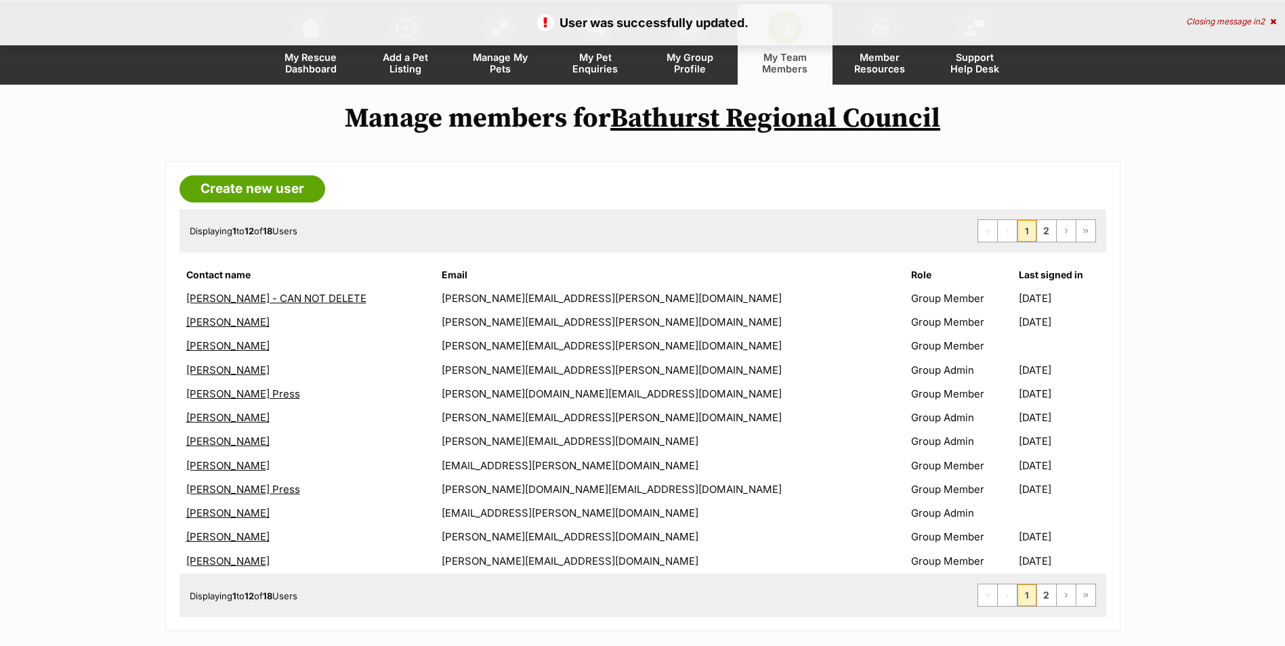
scroll to position [203, 0]
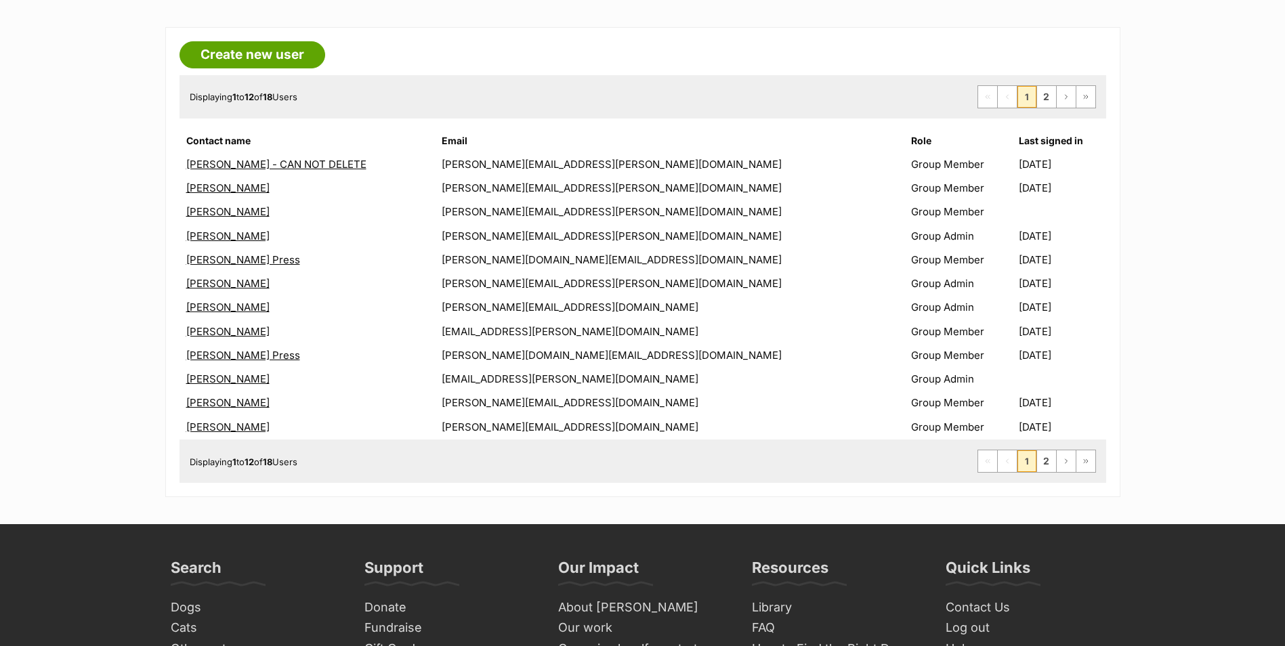
click at [1267, 352] on main "Manage members for Bathurst Regional Council Create new user Displaying 1 to 12…" at bounding box center [642, 238] width 1285 height 574
